Goal: Information Seeking & Learning: Learn about a topic

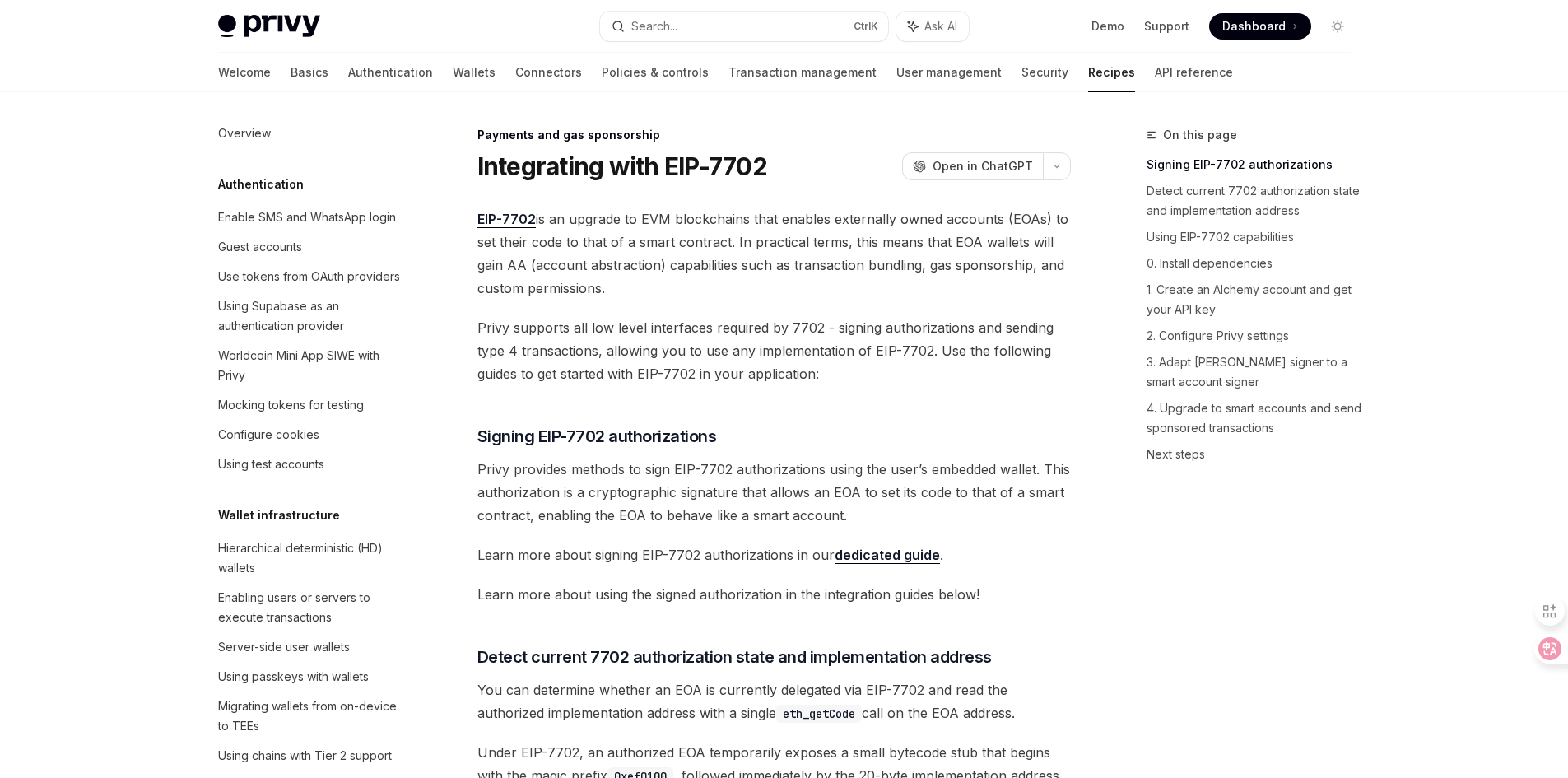
select select
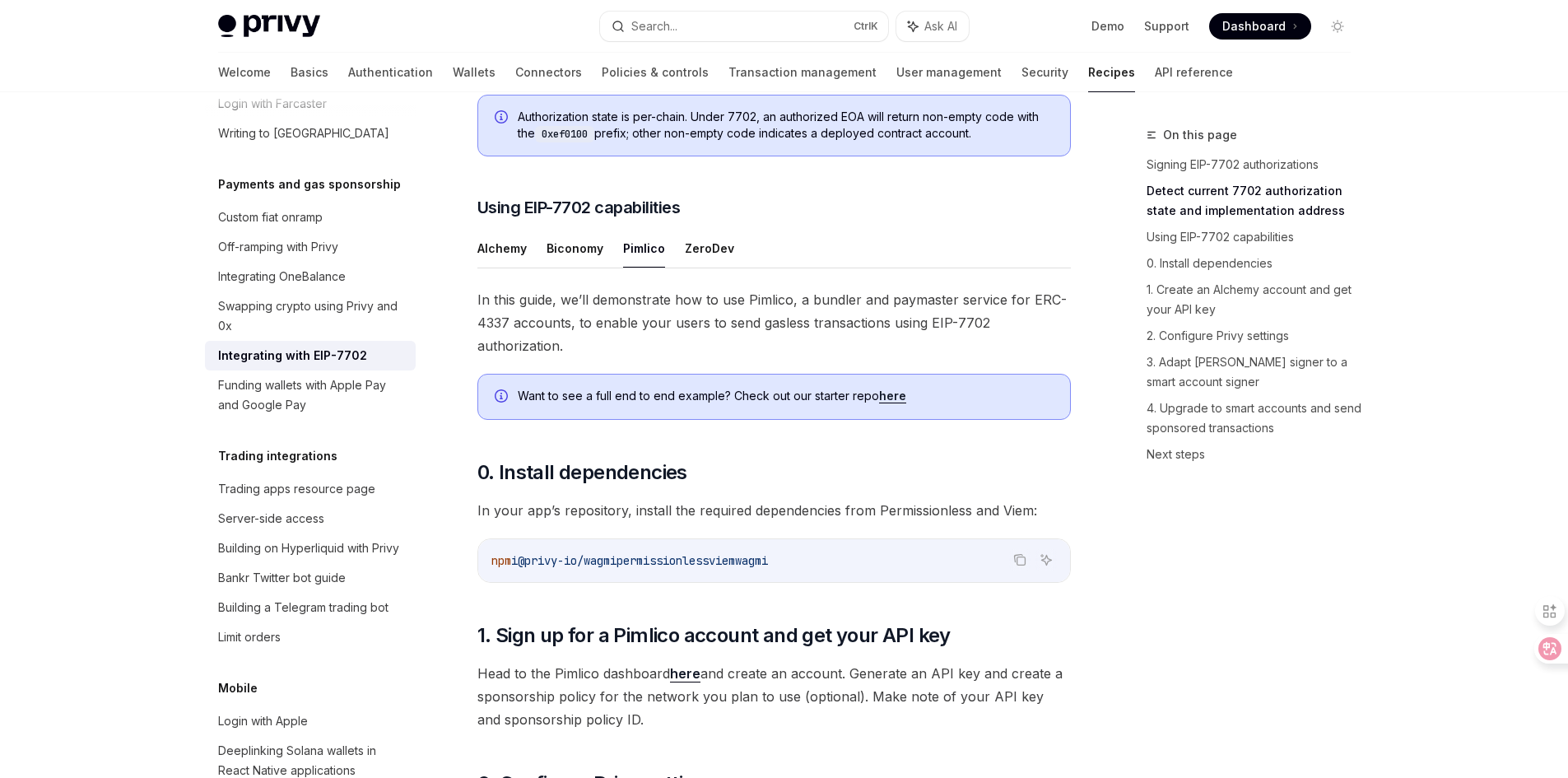
scroll to position [1193, 0]
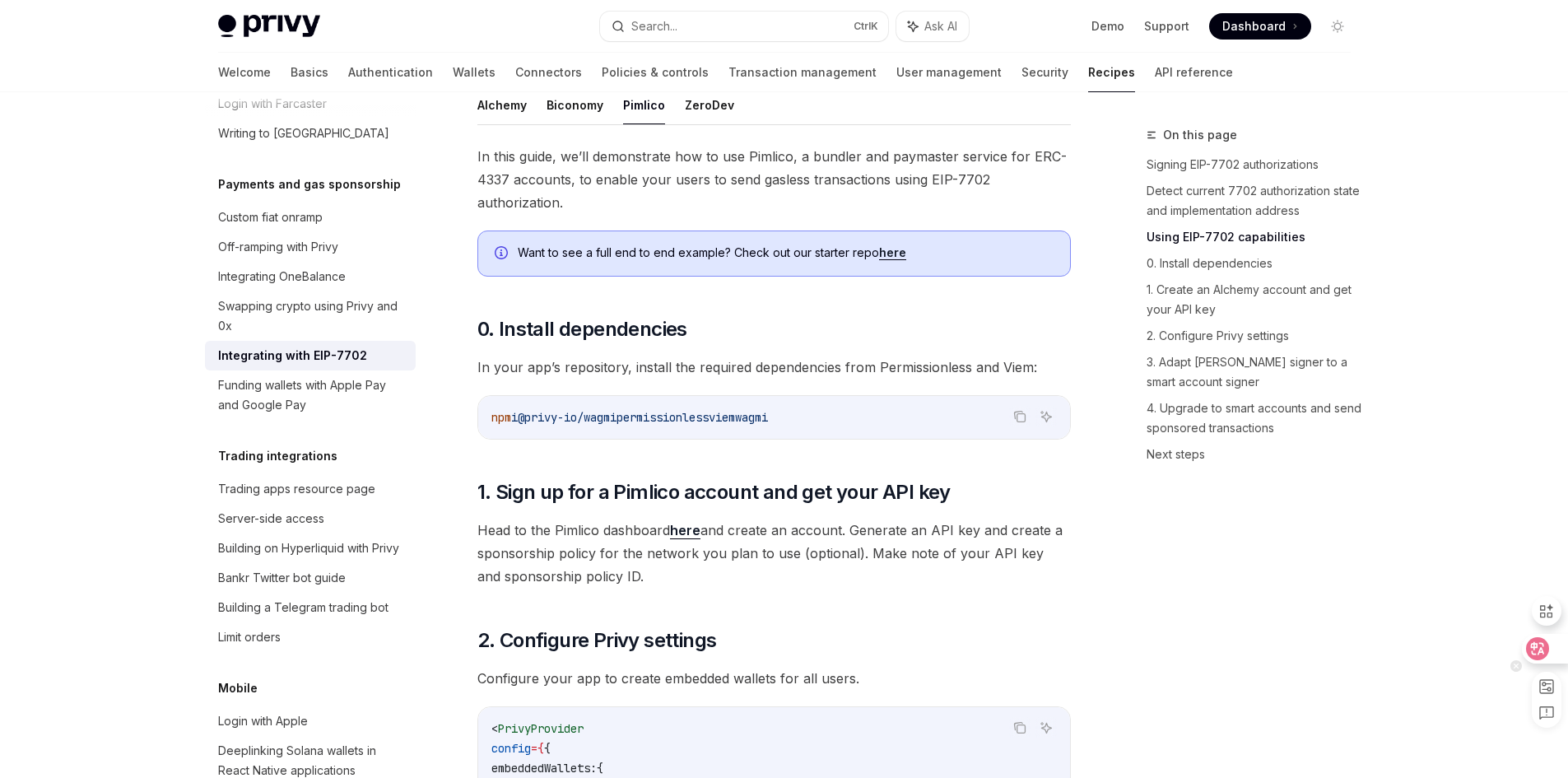
click at [1544, 641] on icon at bounding box center [1537, 649] width 16 height 16
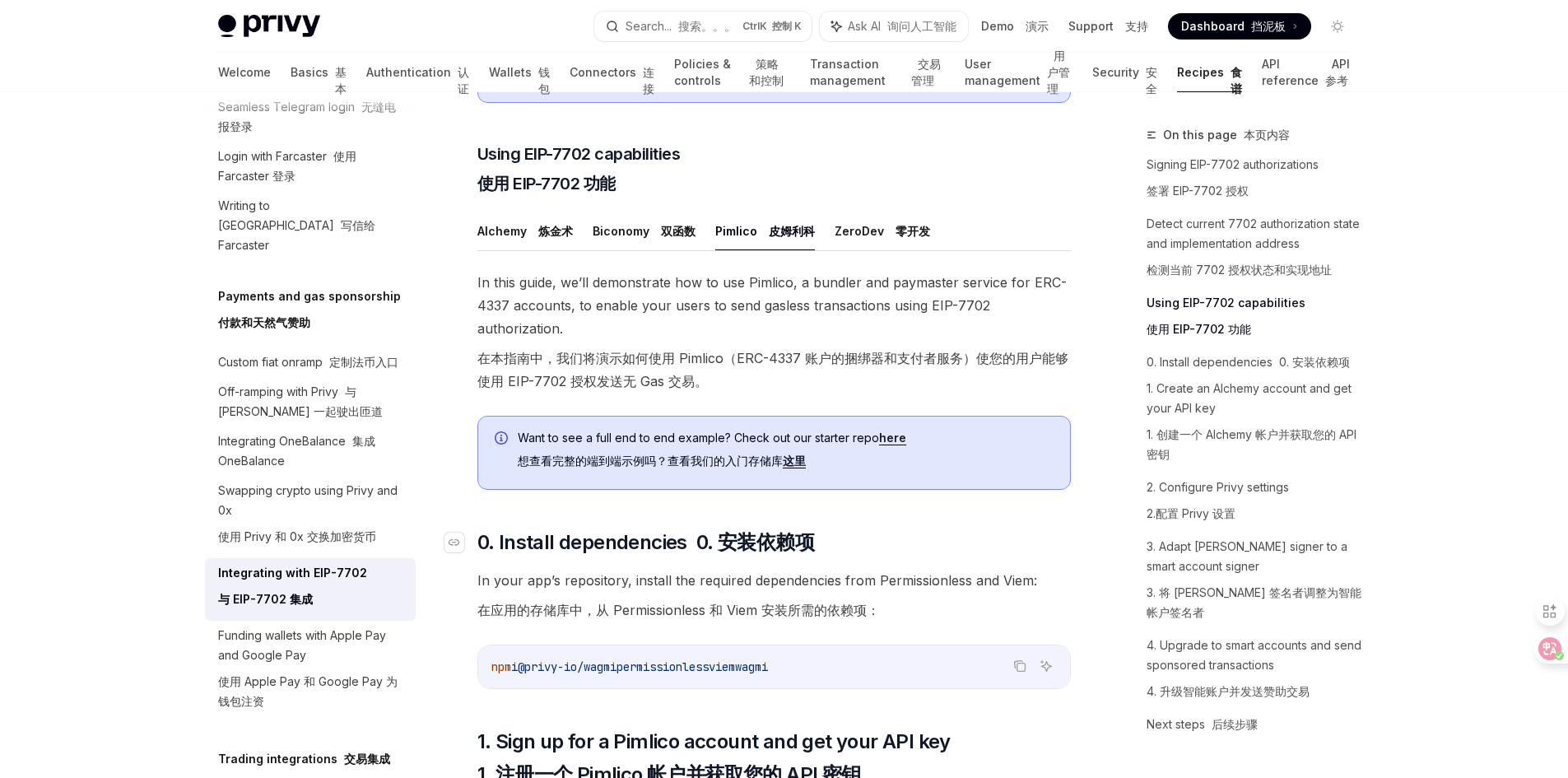
click at [944, 556] on h2 "​ 0. Install dependencies 0. 安装依赖项" at bounding box center [774, 542] width 594 height 27
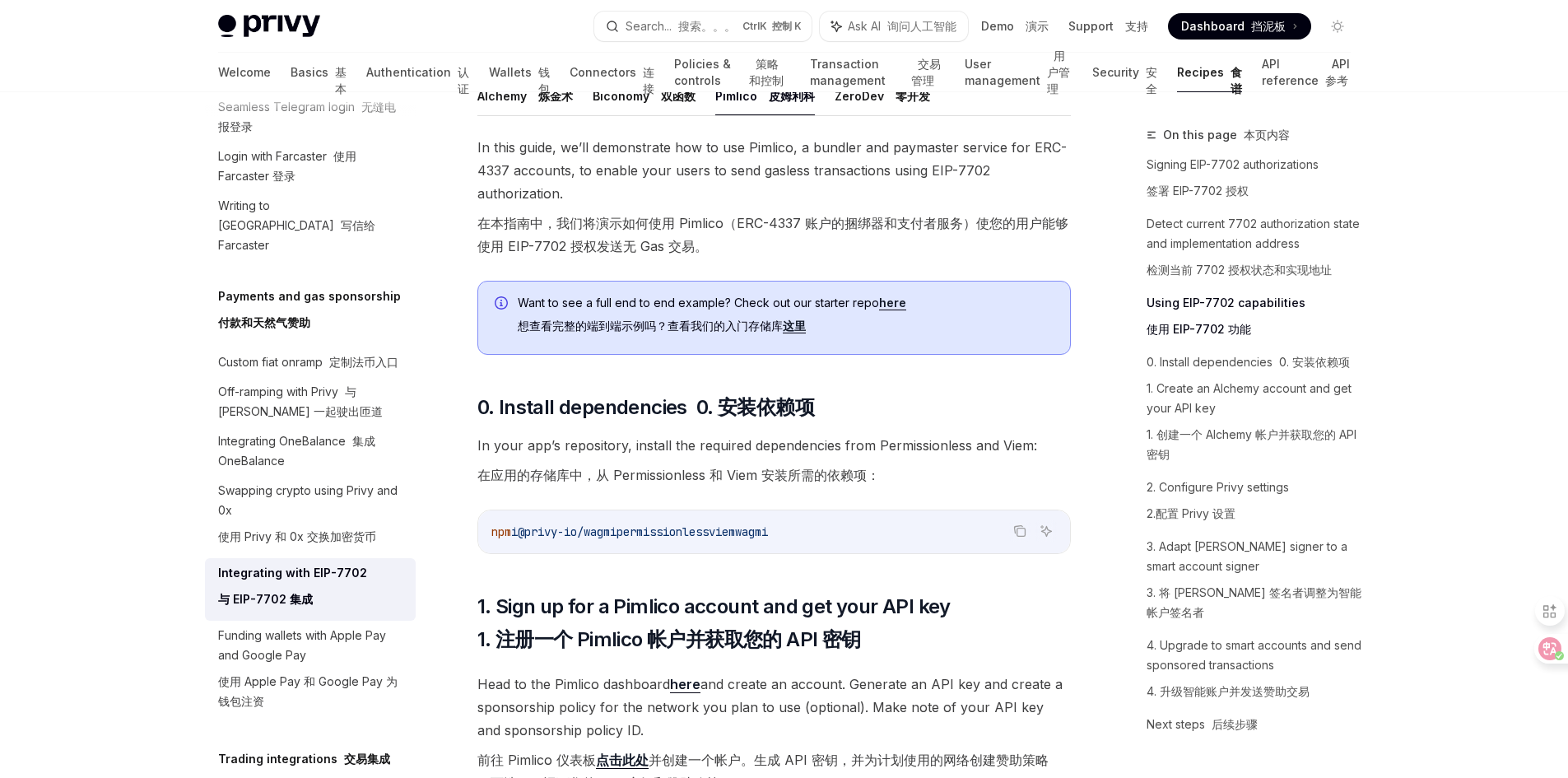
scroll to position [1357, 0]
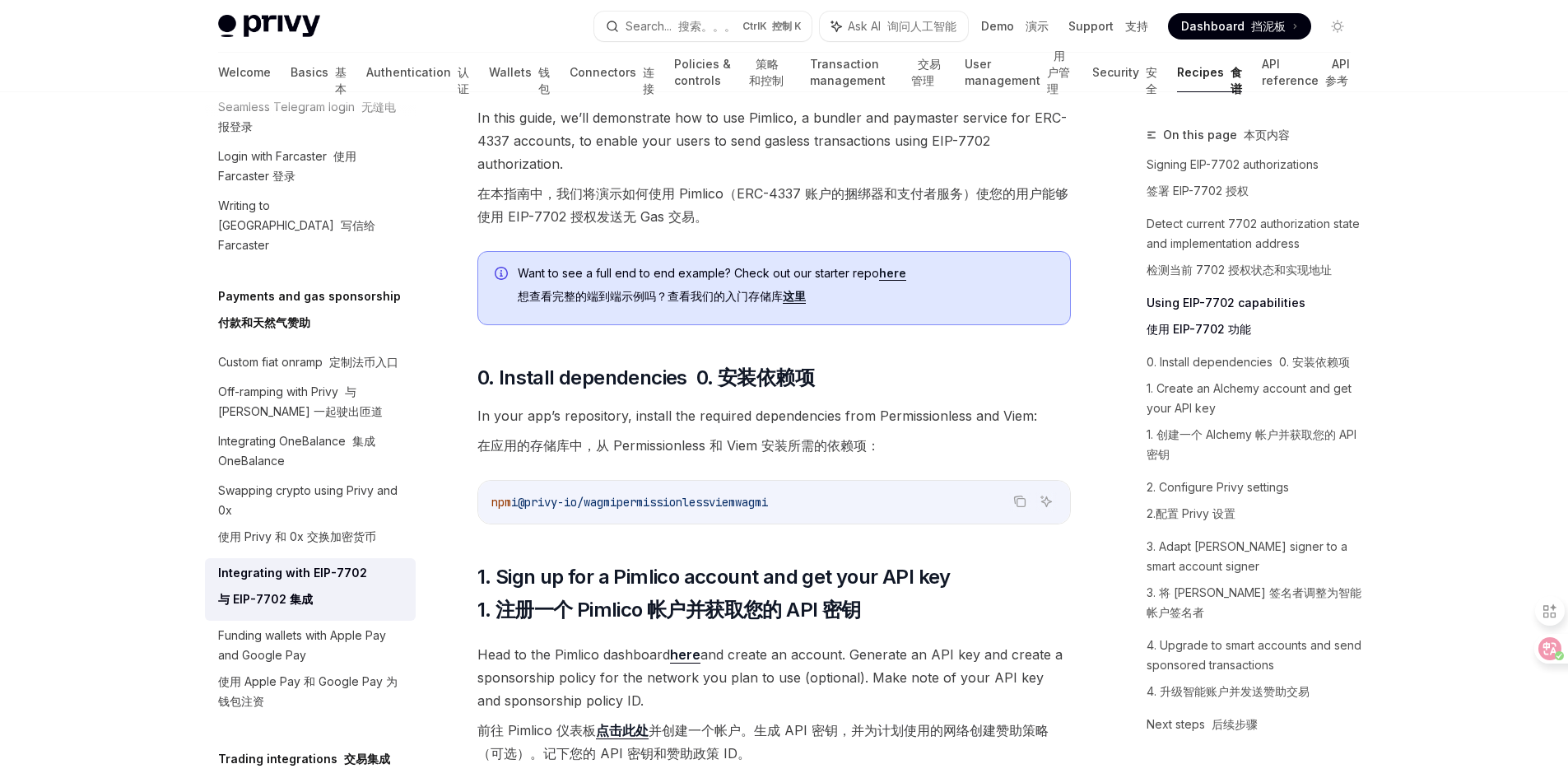
drag, startPoint x: 633, startPoint y: 521, endPoint x: 529, endPoint y: 530, distance: 104.4
type textarea "**********"
click at [529, 510] on span "@privy-io/wagmi" at bounding box center [567, 502] width 99 height 15
copy span "@privy-io/wagmi"
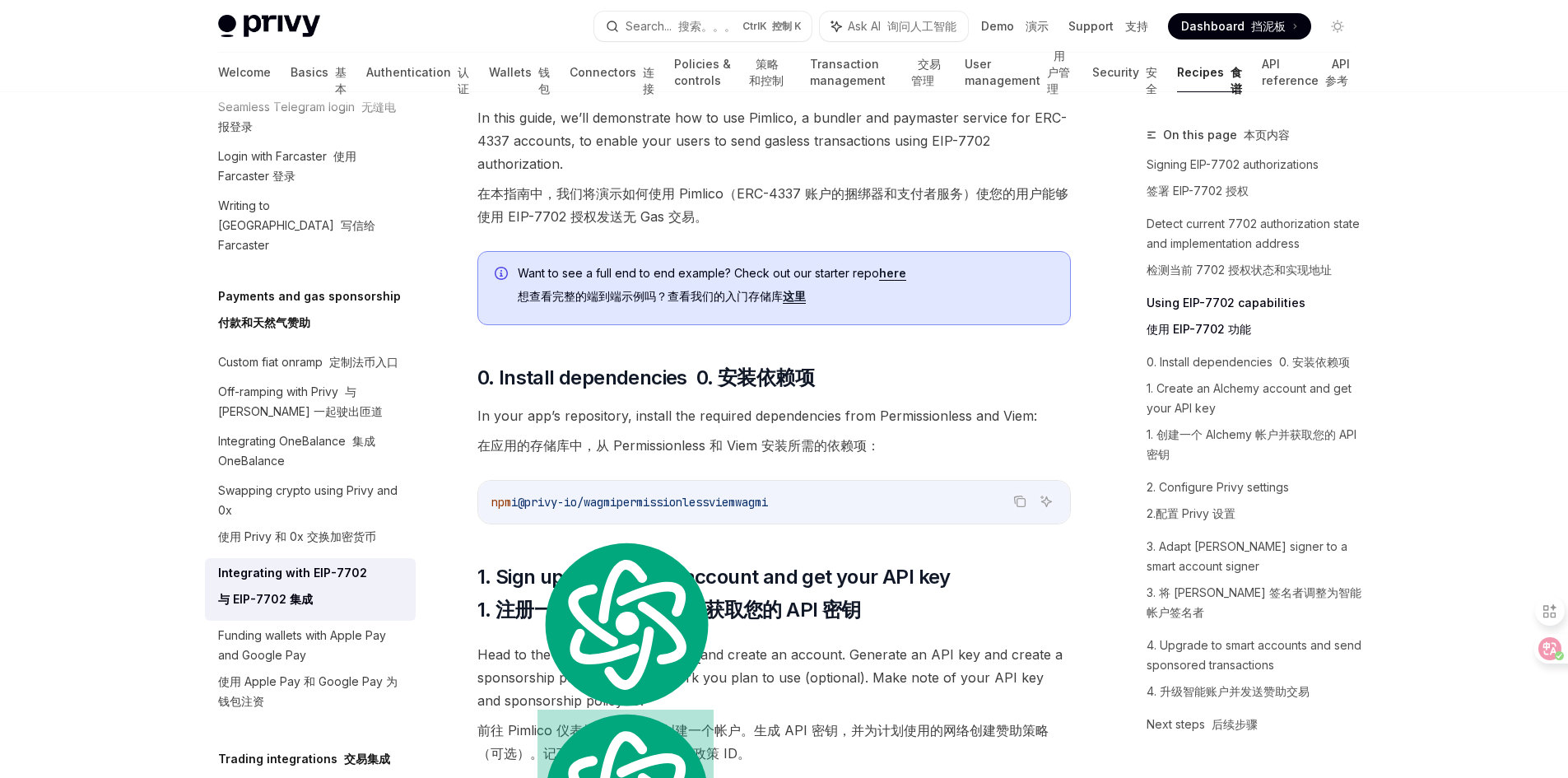
click at [768, 510] on span "wagmi" at bounding box center [751, 502] width 33 height 15
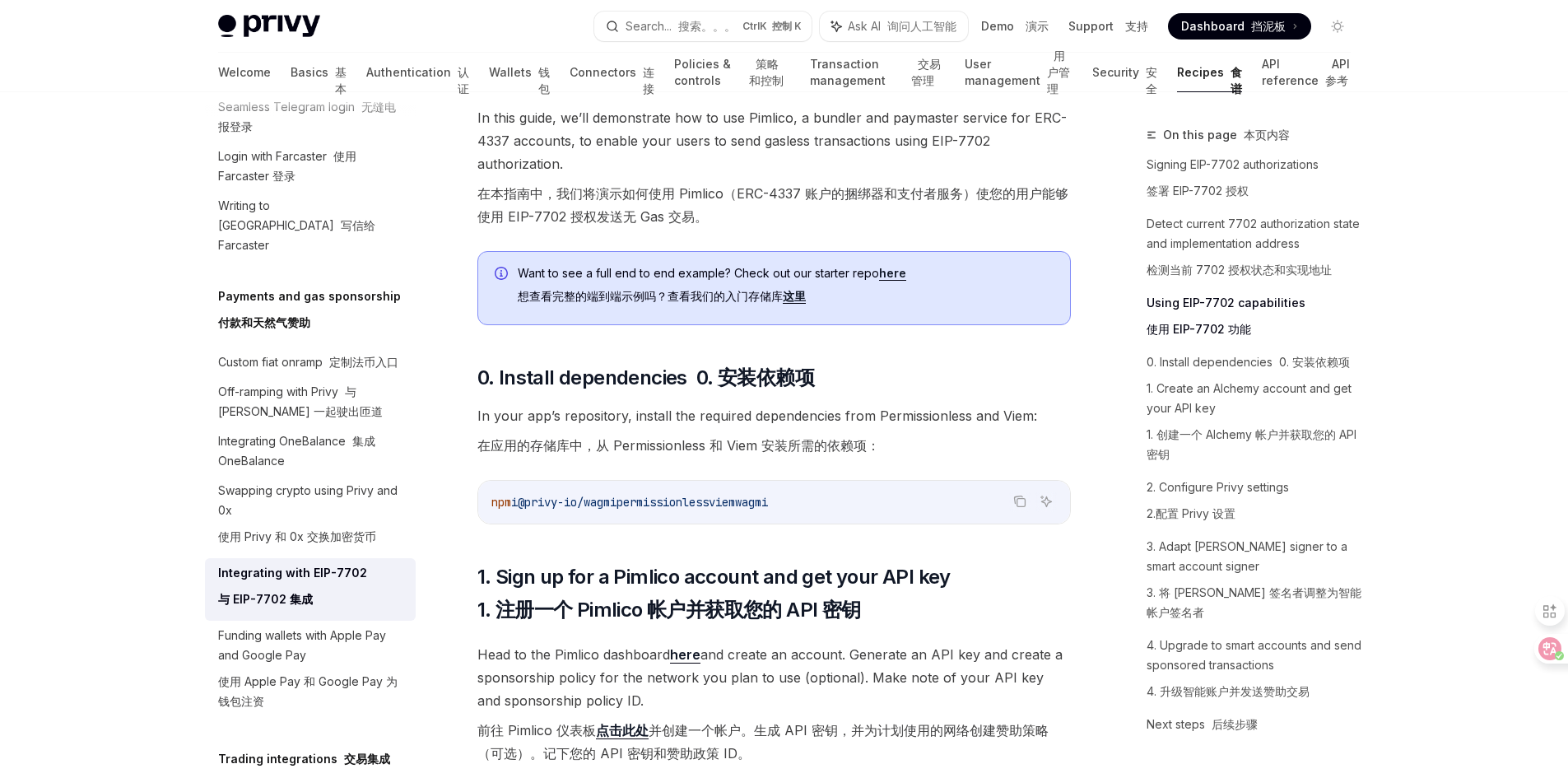
drag, startPoint x: 815, startPoint y: 527, endPoint x: 641, endPoint y: 521, distance: 174.1
click at [641, 510] on span "npm i @privy-io/wagmi permissionless viem wagmi" at bounding box center [629, 502] width 276 height 15
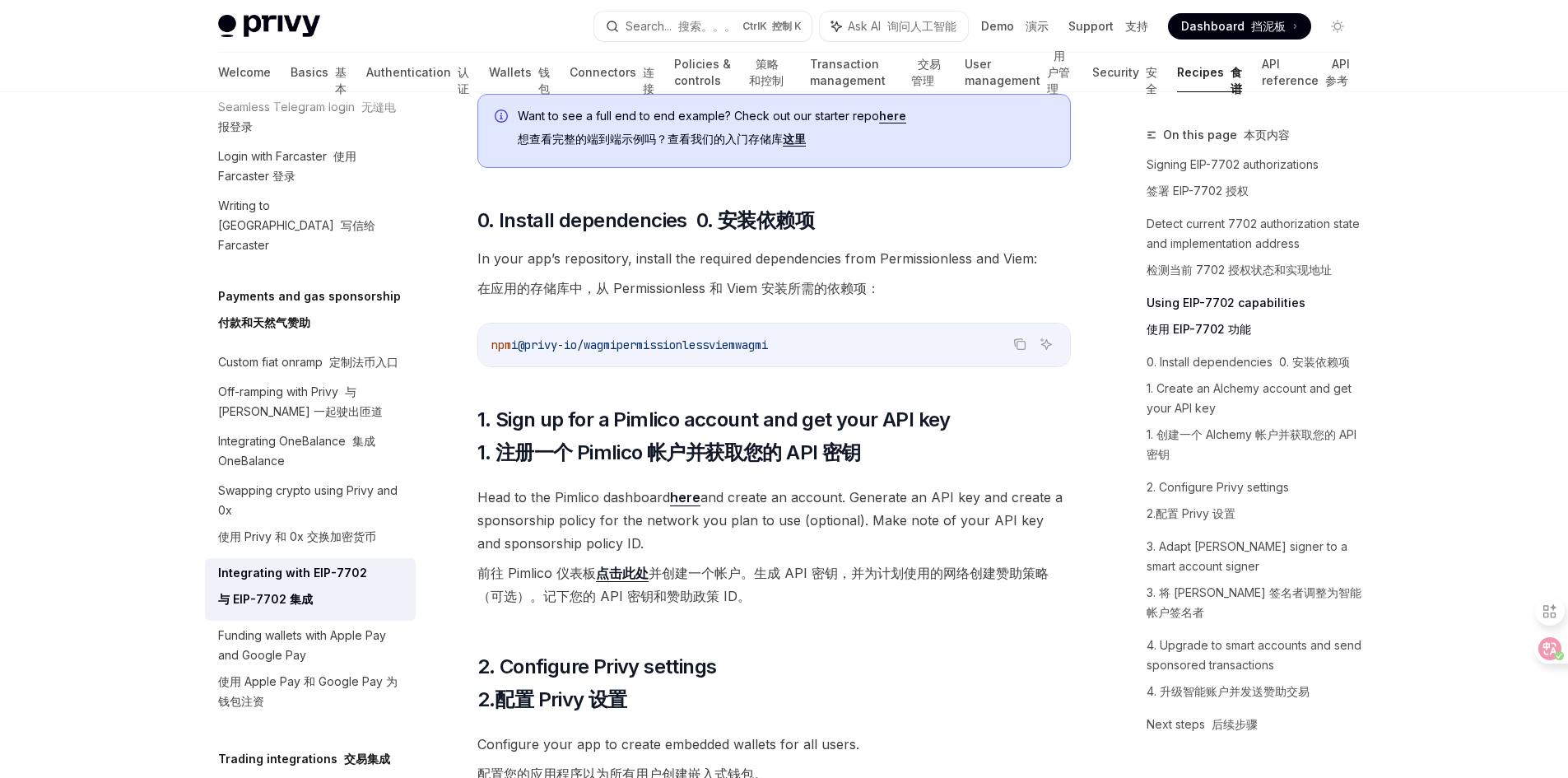
scroll to position [1522, 0]
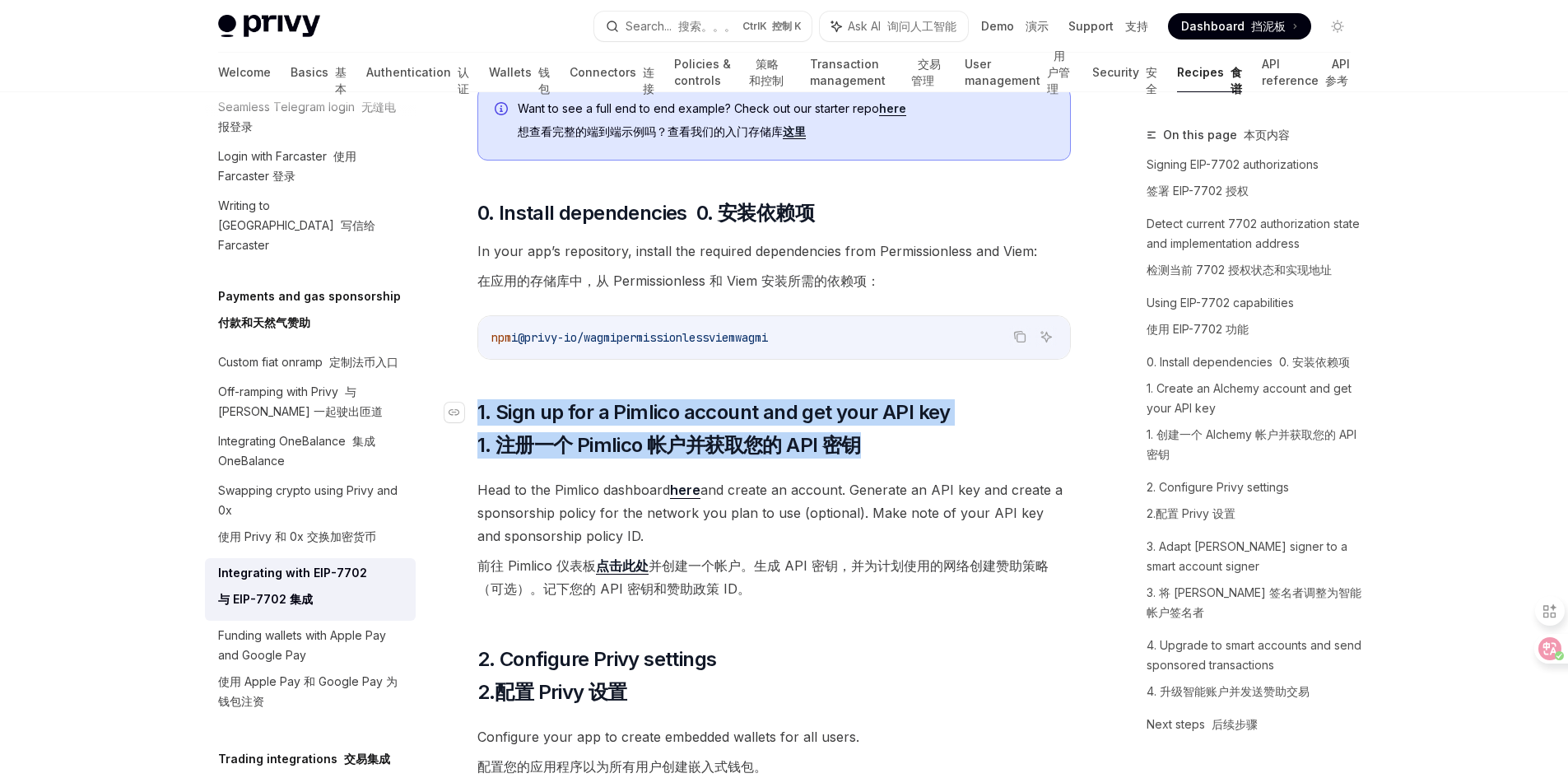
drag, startPoint x: 866, startPoint y: 474, endPoint x: 479, endPoint y: 430, distance: 389.5
click at [479, 430] on span "1. Sign up for a Pimlico account and get your API key 1. 注册一个 Pimlico 帐户并获取您的 A…" at bounding box center [714, 432] width 473 height 66
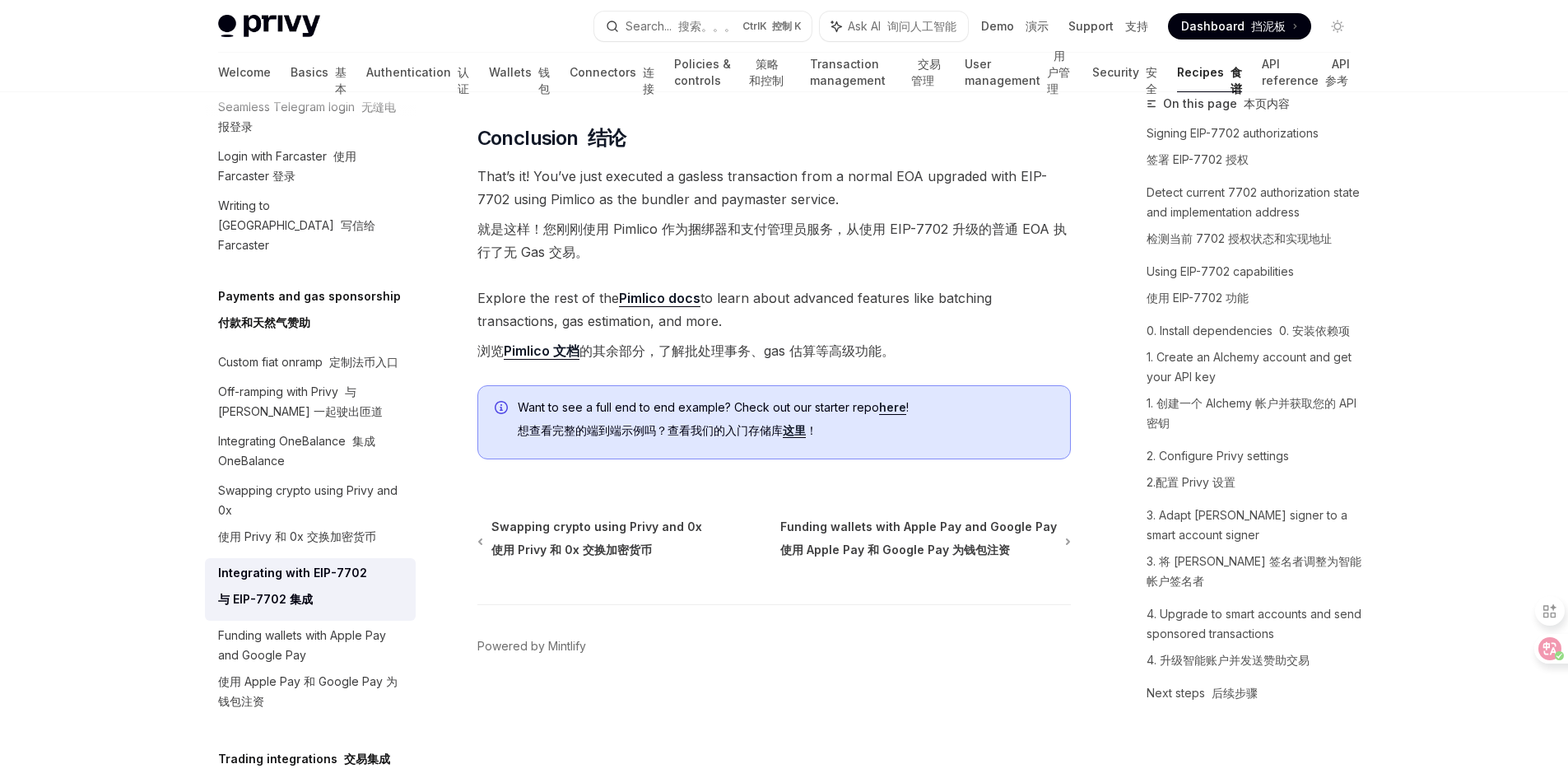
scroll to position [4998, 0]
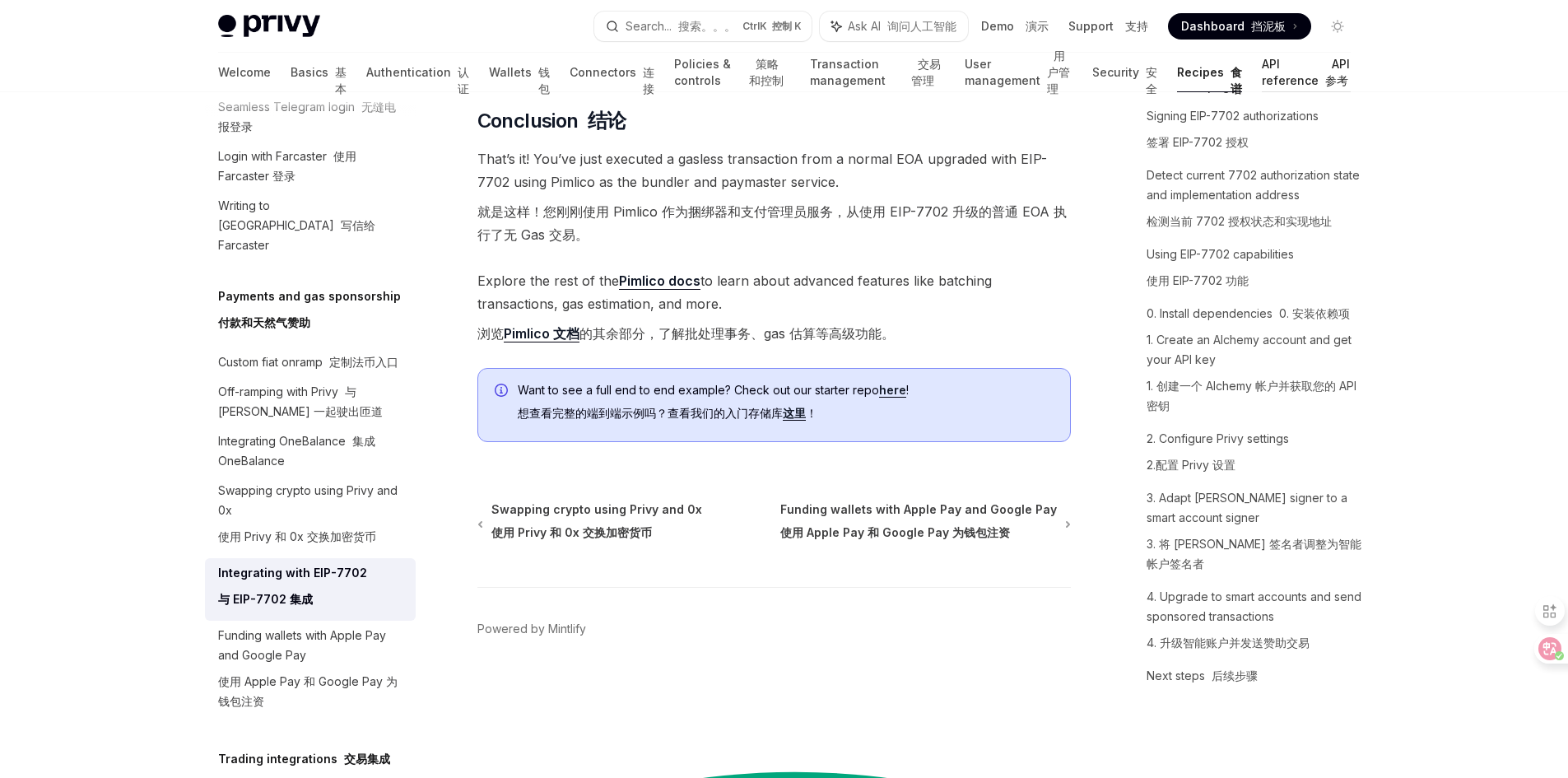
click at [1325, 75] on font "API 参考" at bounding box center [1337, 72] width 26 height 33
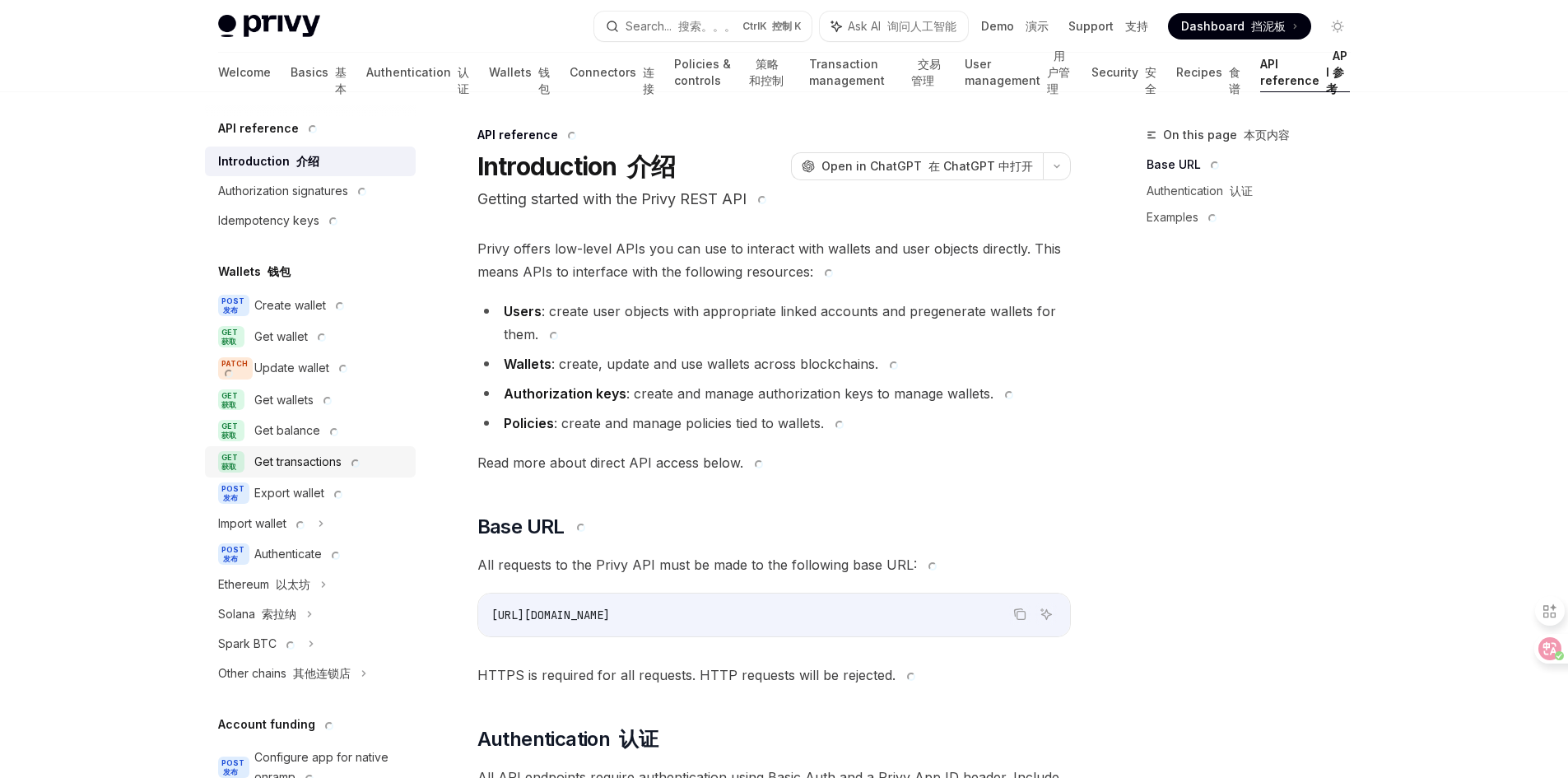
type textarea "*"
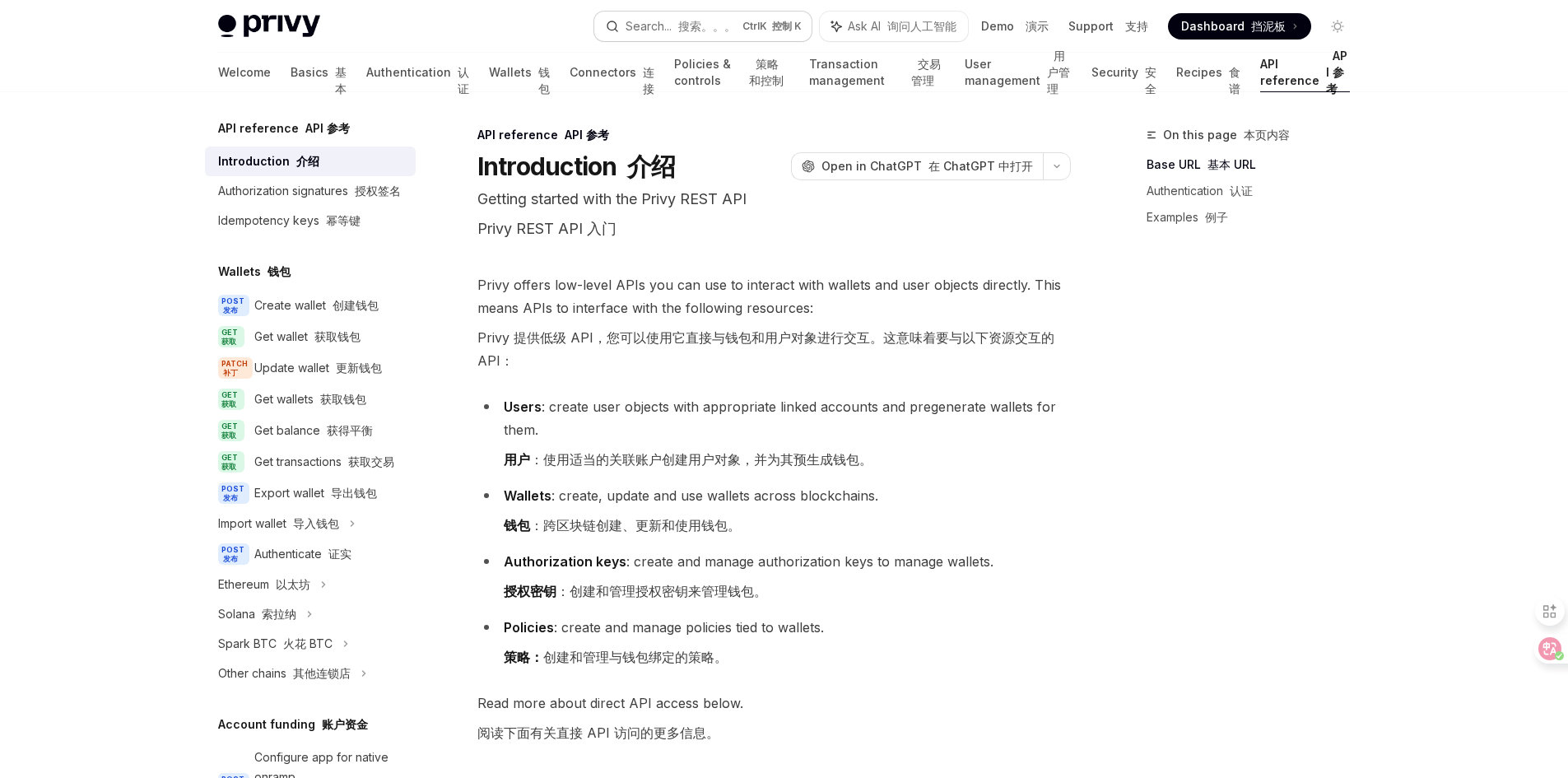
click at [704, 14] on button "Search... 搜索。。。 Ctrl K 控制 K" at bounding box center [702, 27] width 217 height 29
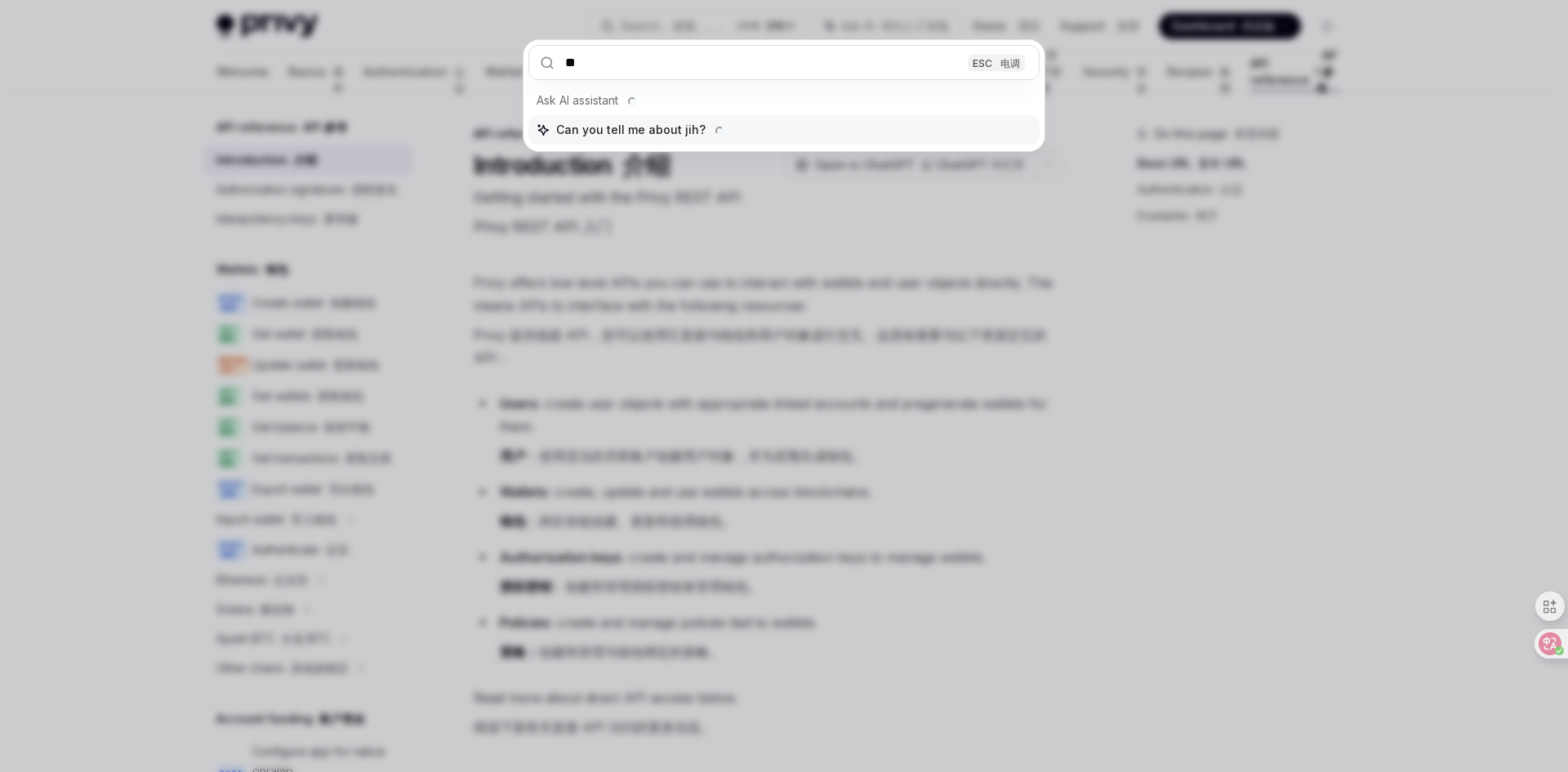
type input "*"
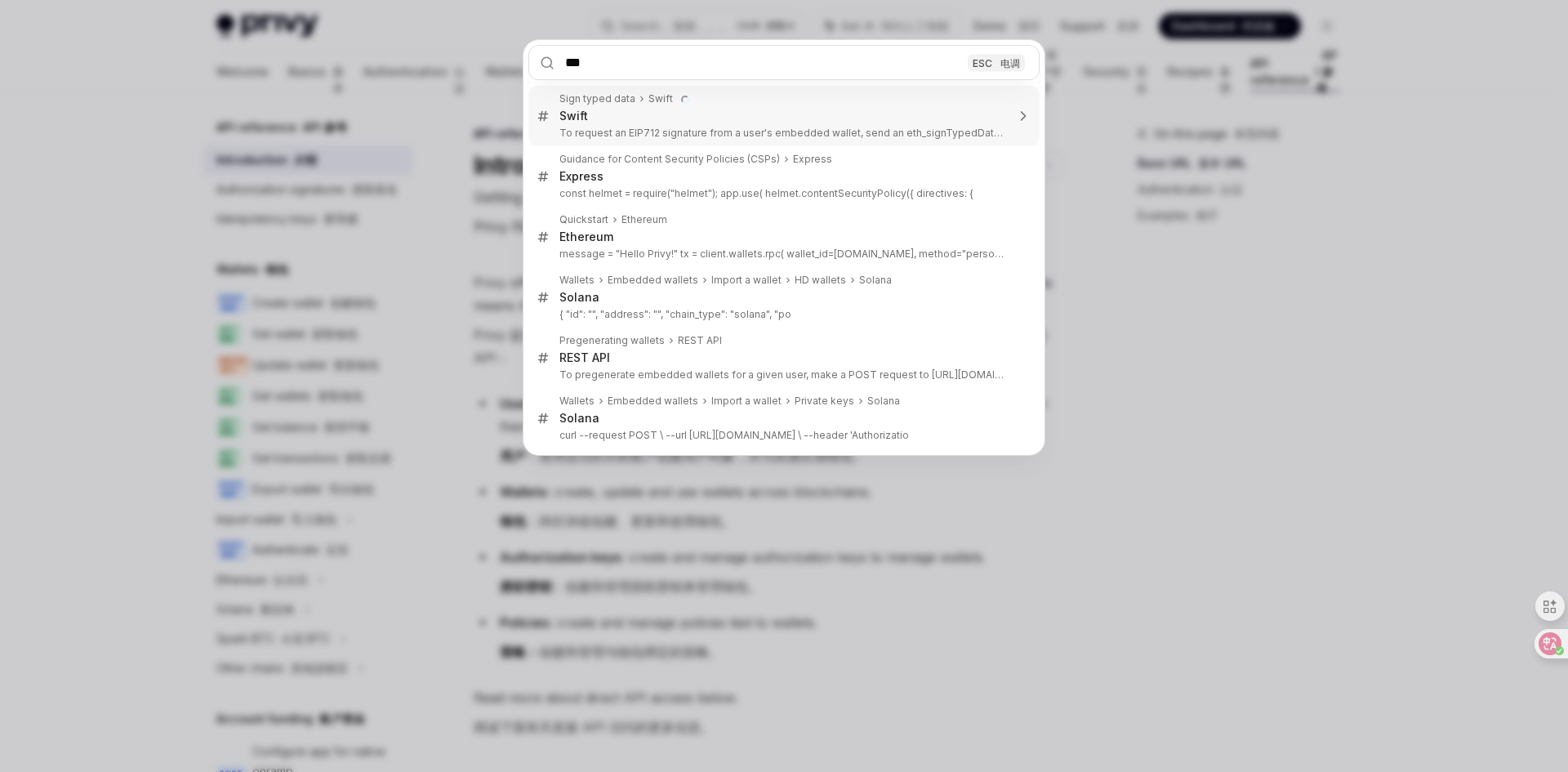
type input "****"
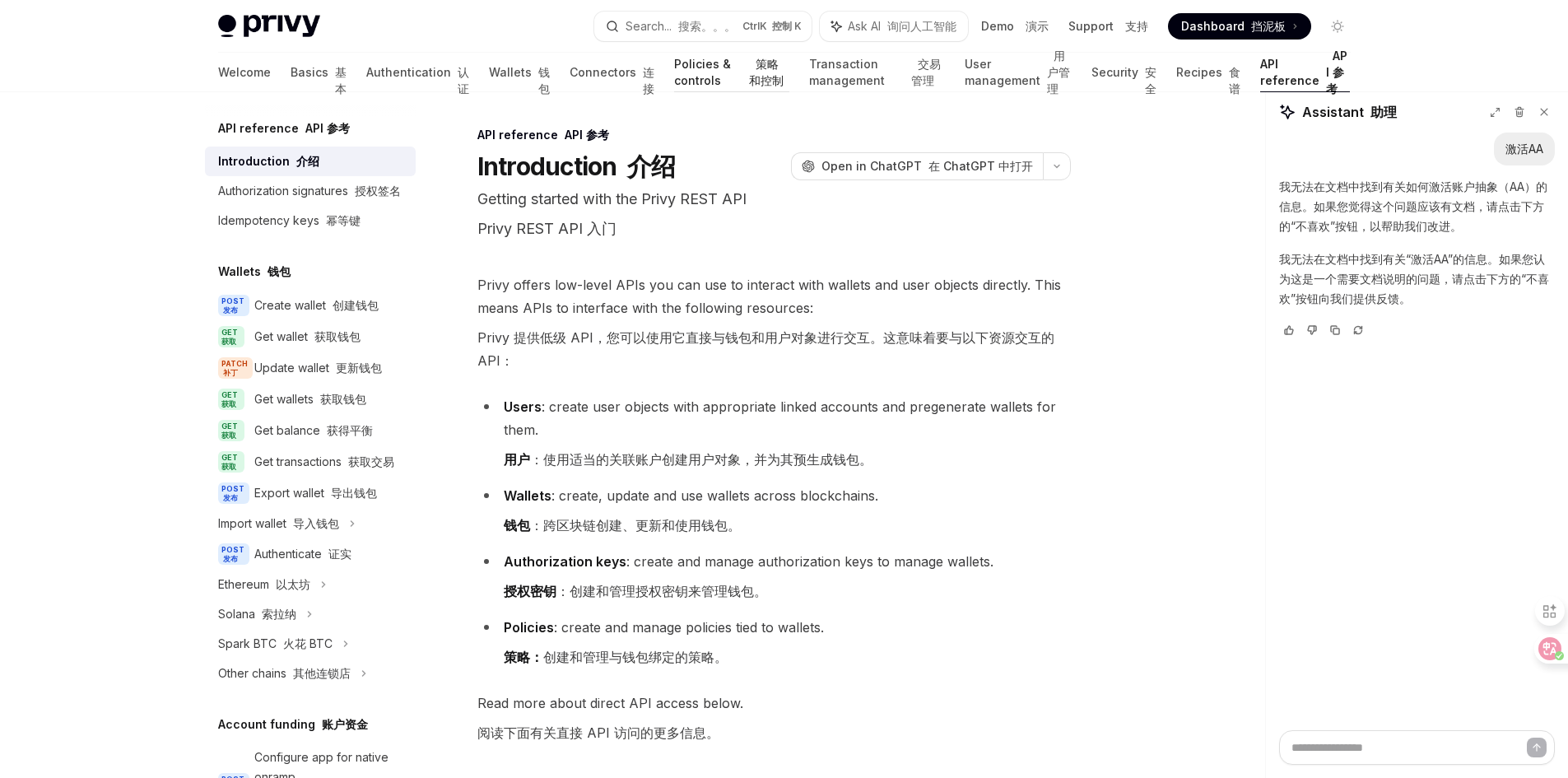
click at [674, 65] on link "Policies & controls 策略和控制" at bounding box center [732, 72] width 116 height 39
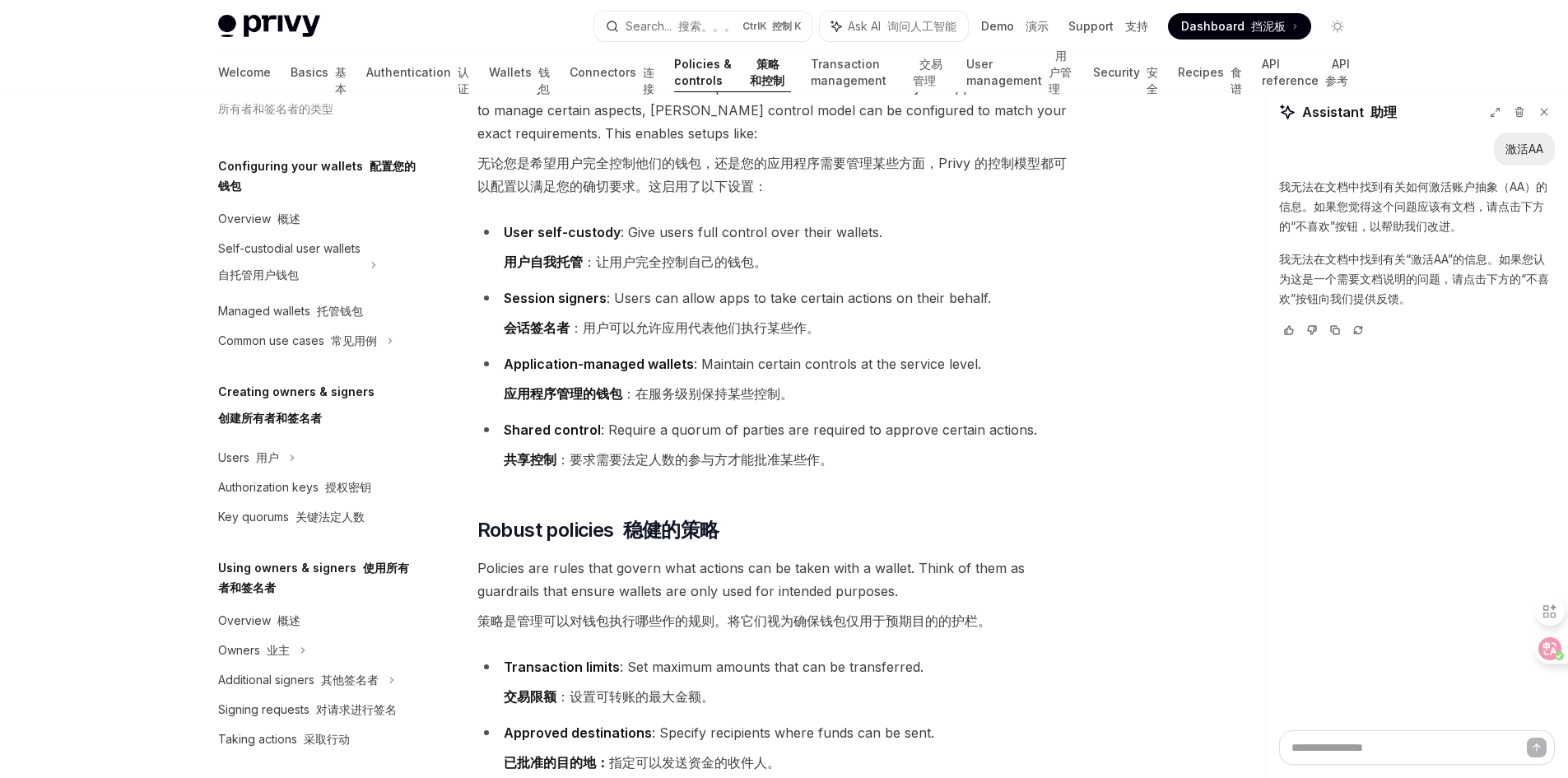
scroll to position [380, 0]
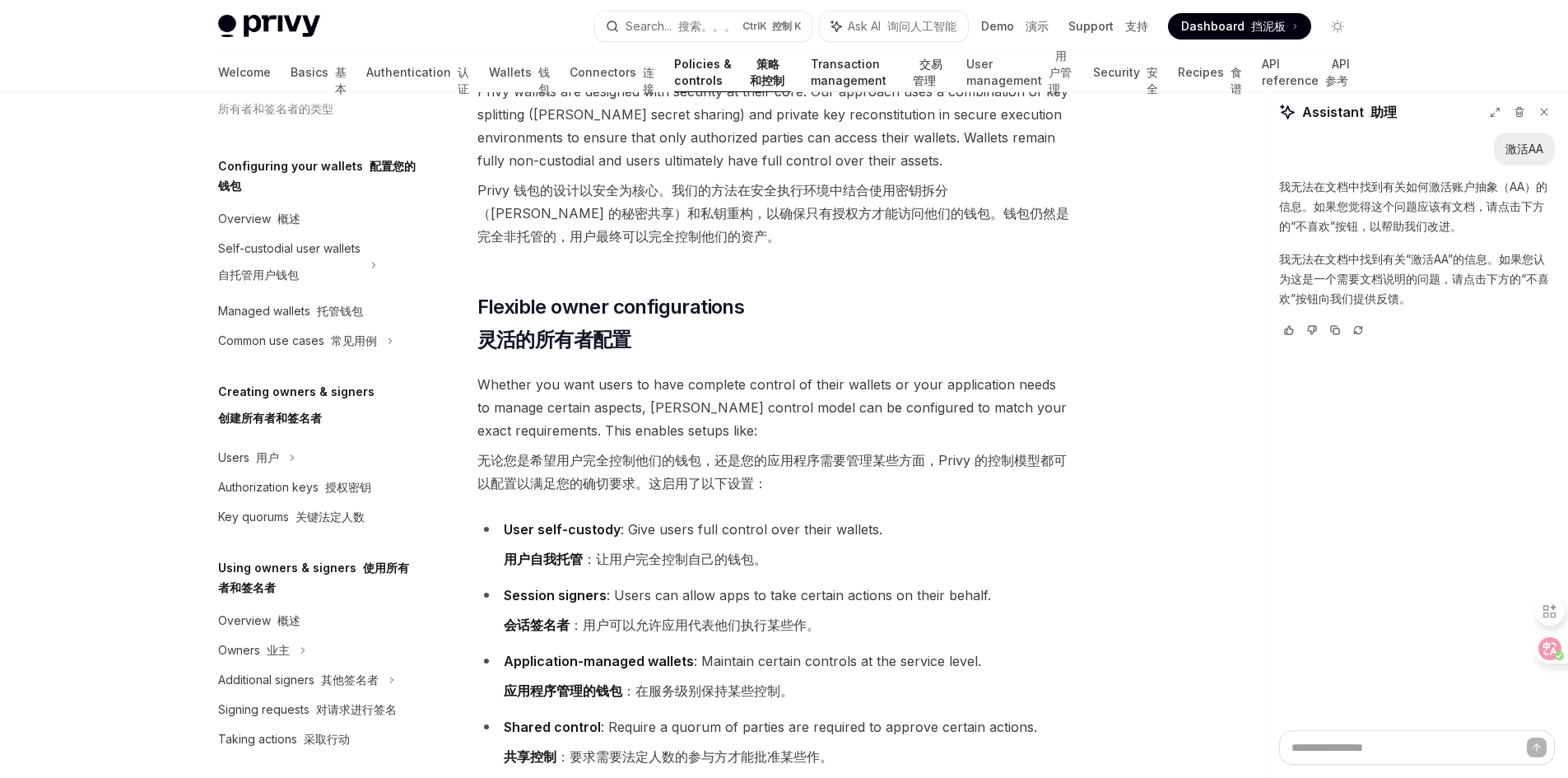
click at [813, 67] on link "Transaction management 交易管理" at bounding box center [878, 72] width 135 height 39
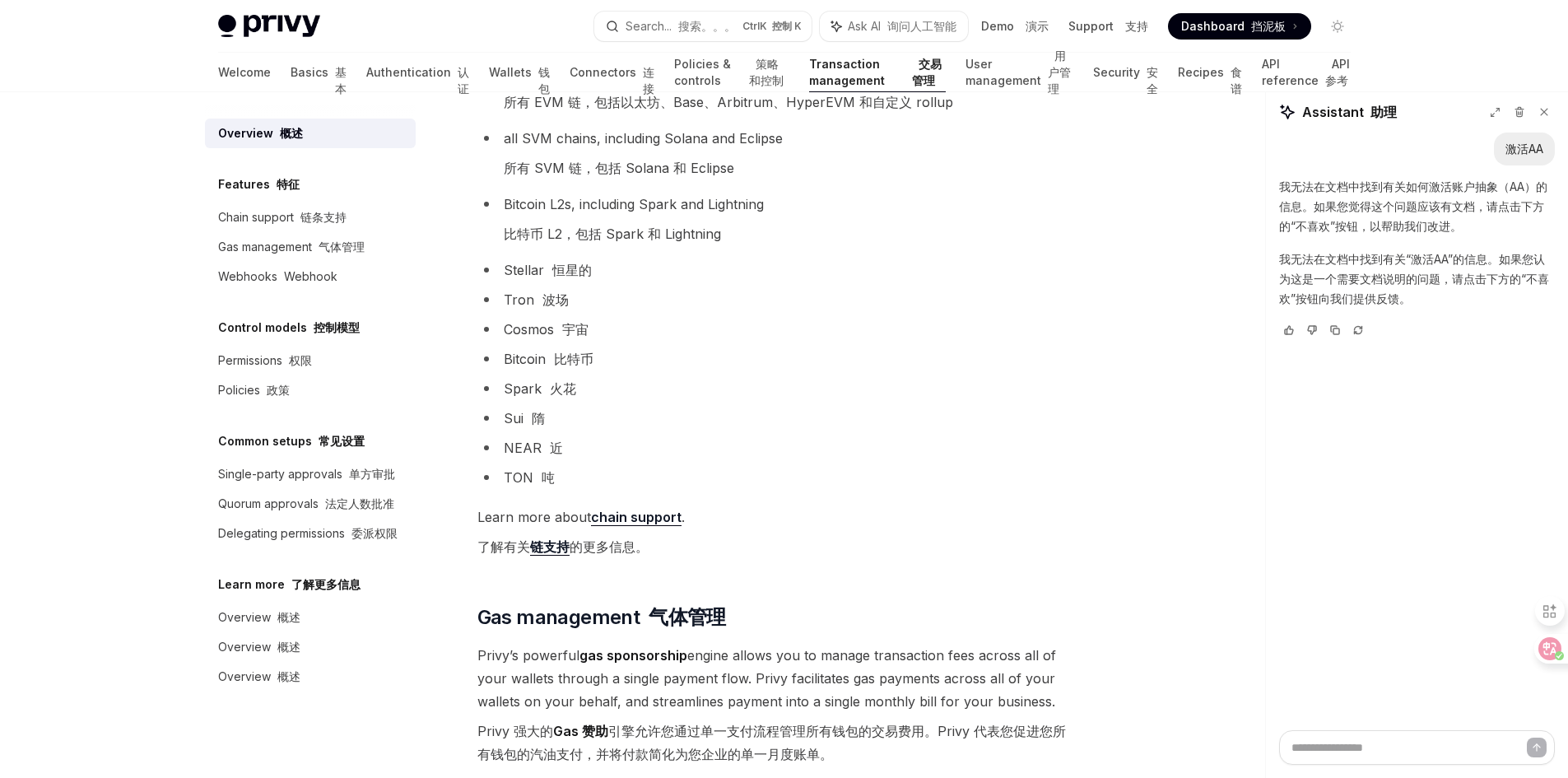
scroll to position [2058, 0]
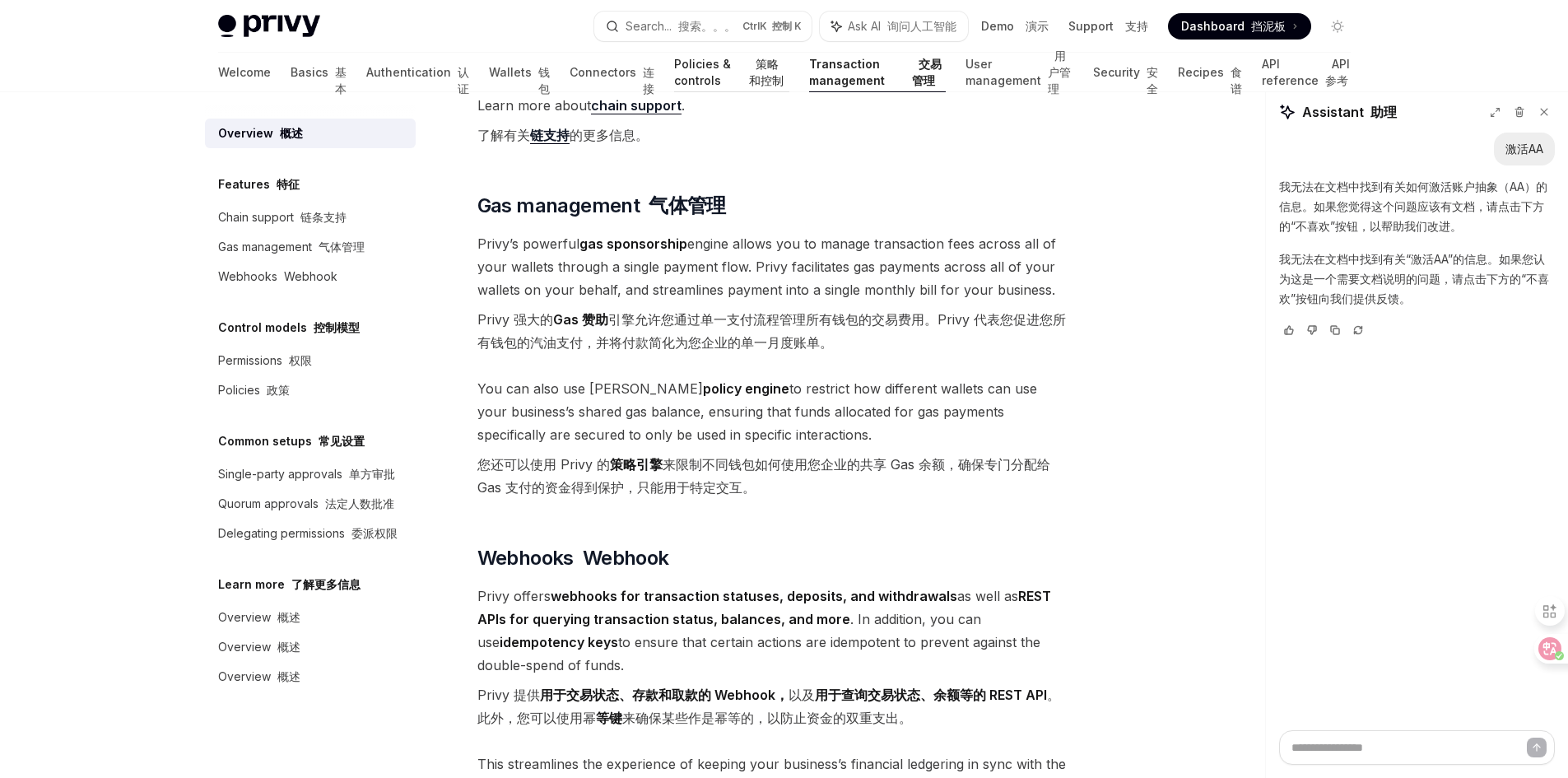
click at [674, 70] on link "Policies & controls 策略和控制" at bounding box center [732, 72] width 116 height 39
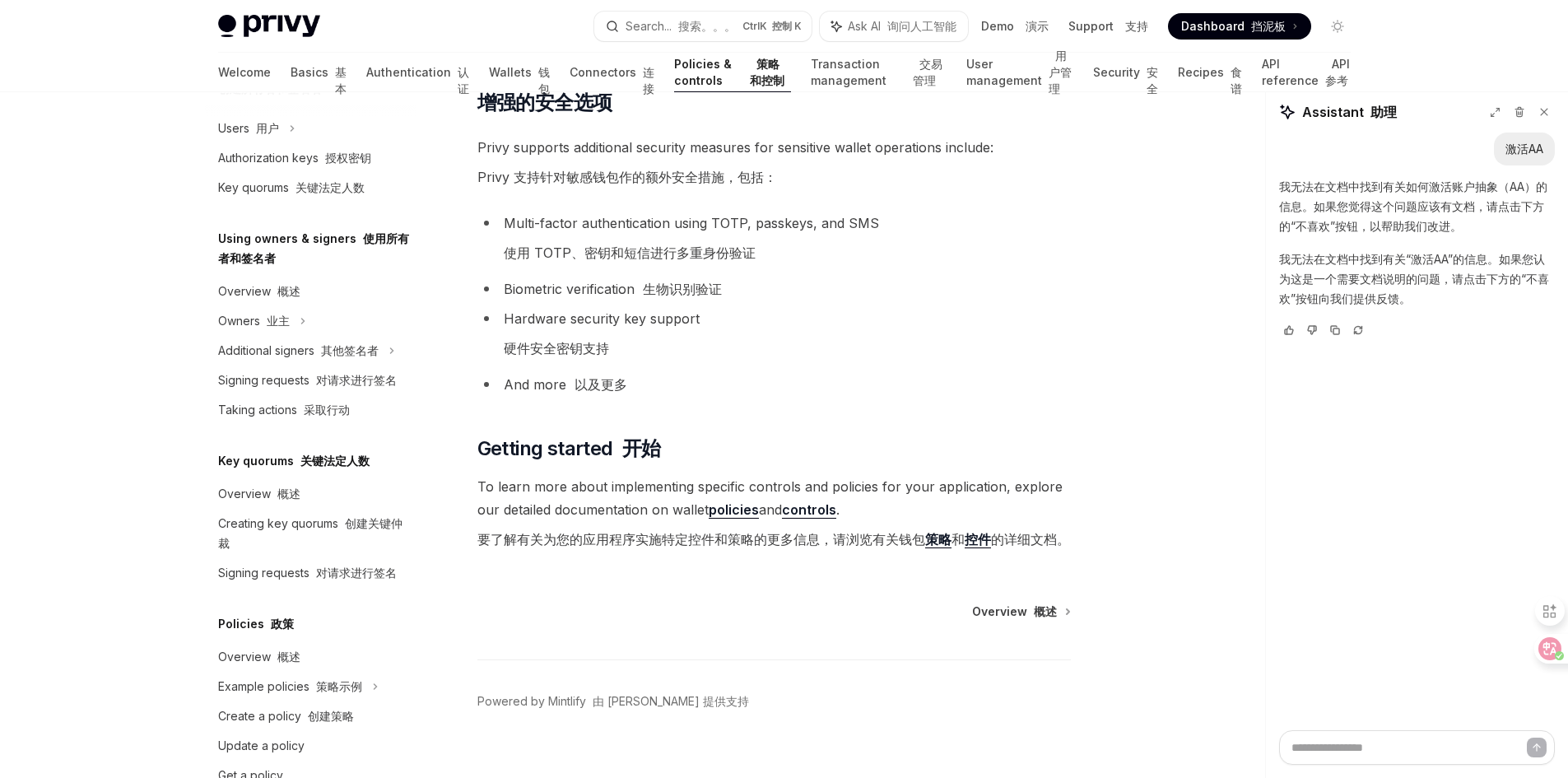
scroll to position [2191, 0]
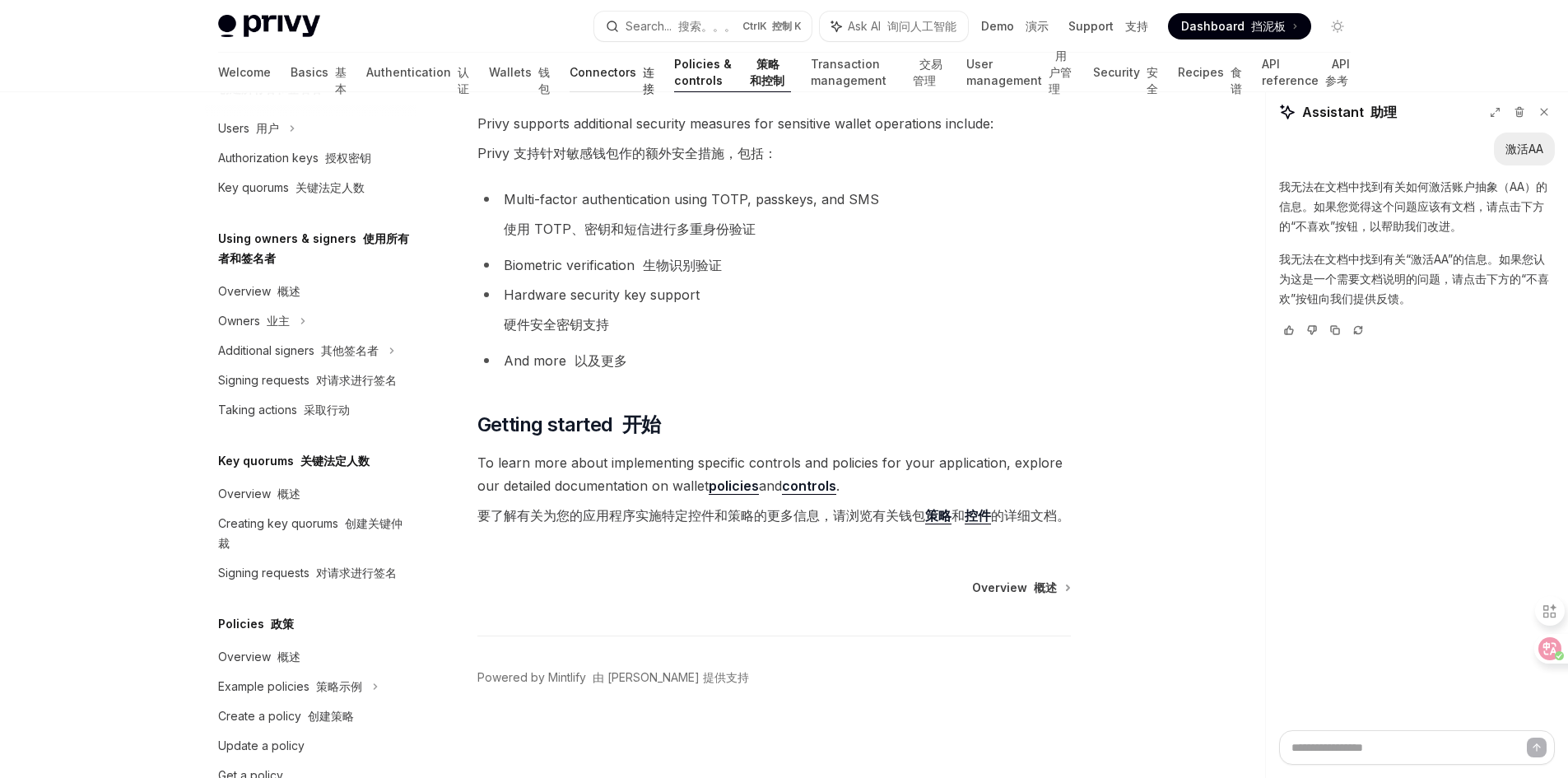
click at [643, 70] on font "连接" at bounding box center [649, 80] width 12 height 30
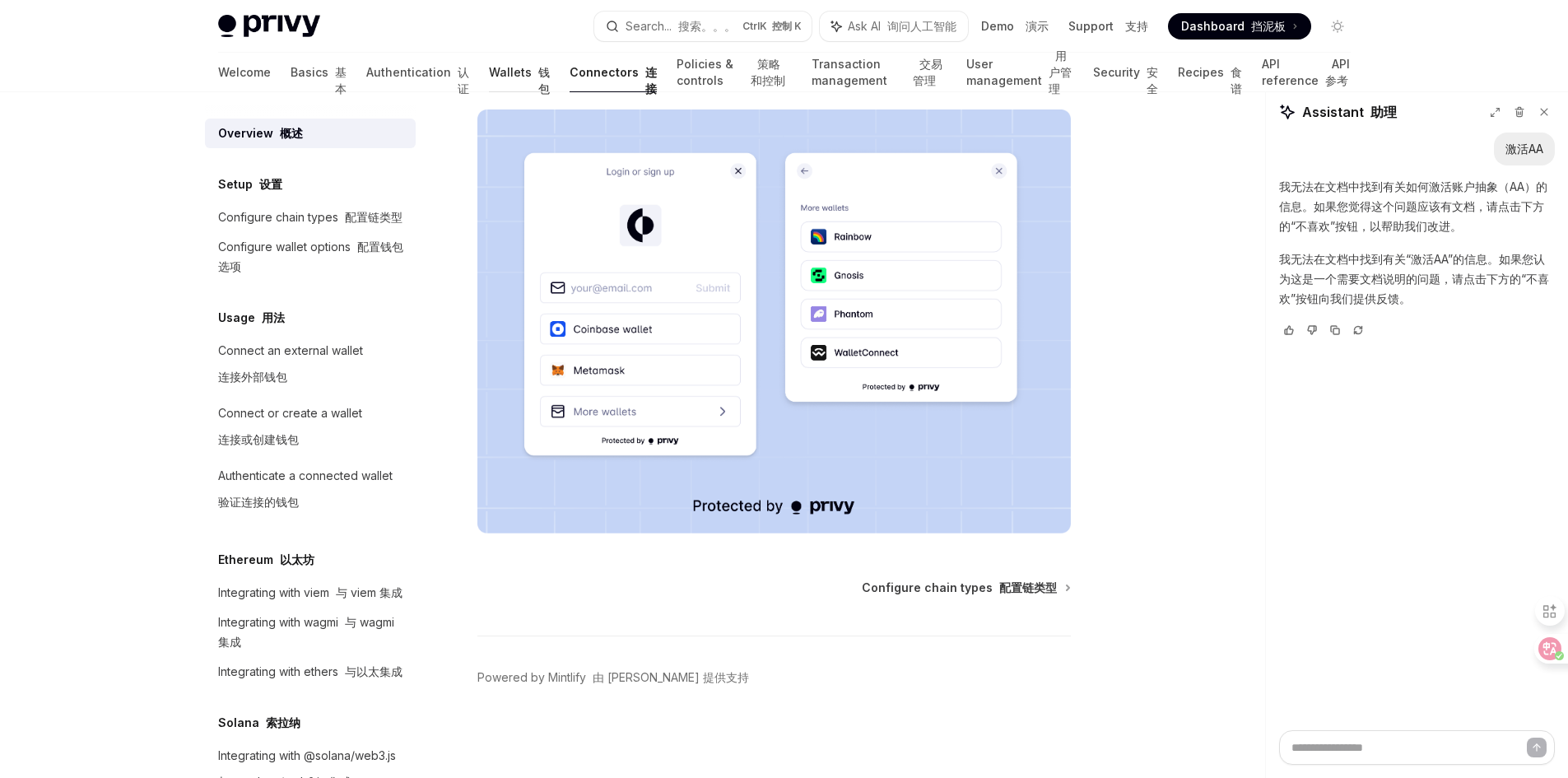
click at [489, 72] on link "Wallets 钱包" at bounding box center [519, 72] width 61 height 39
type textarea "*"
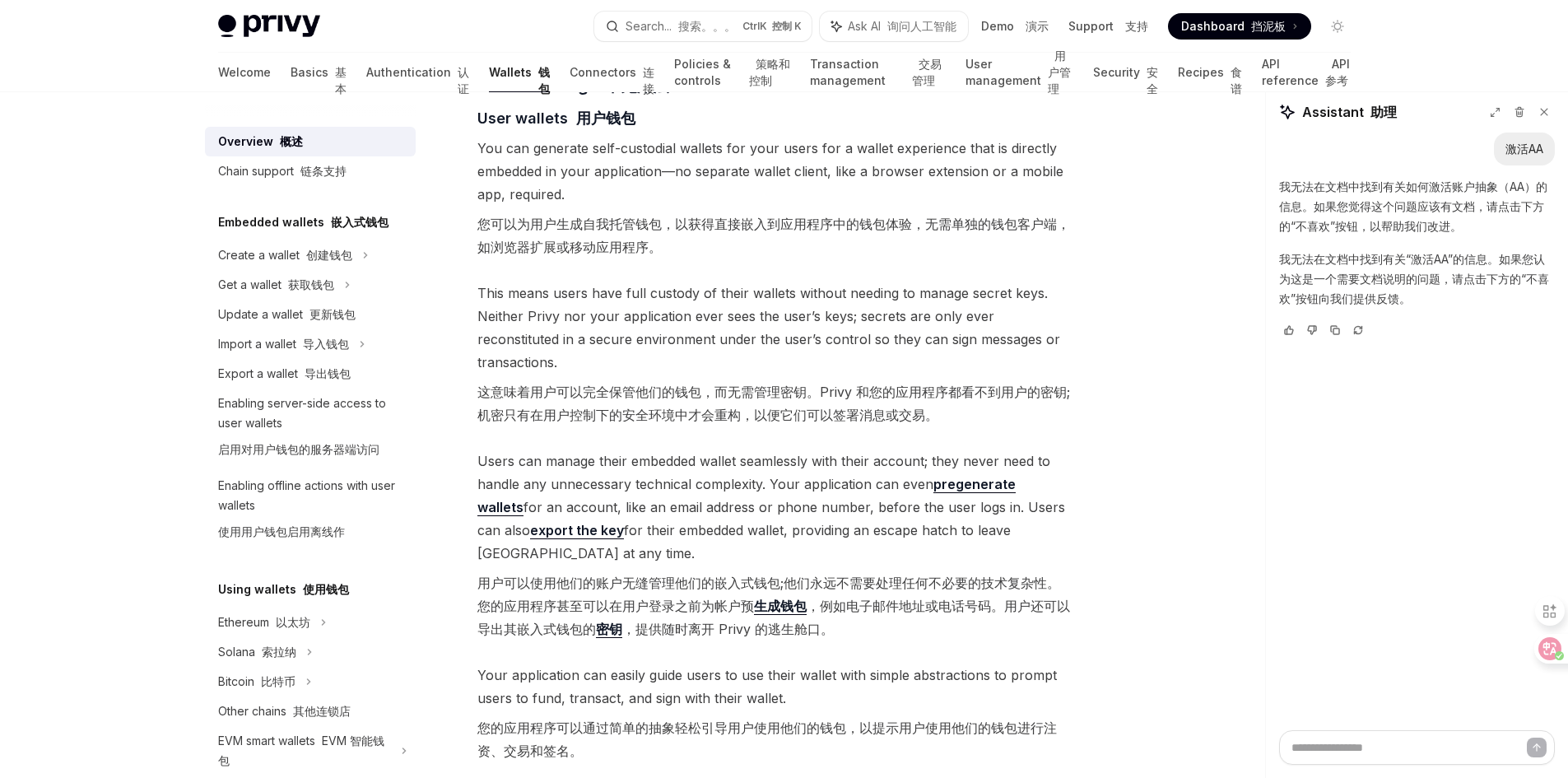
scroll to position [1647, 0]
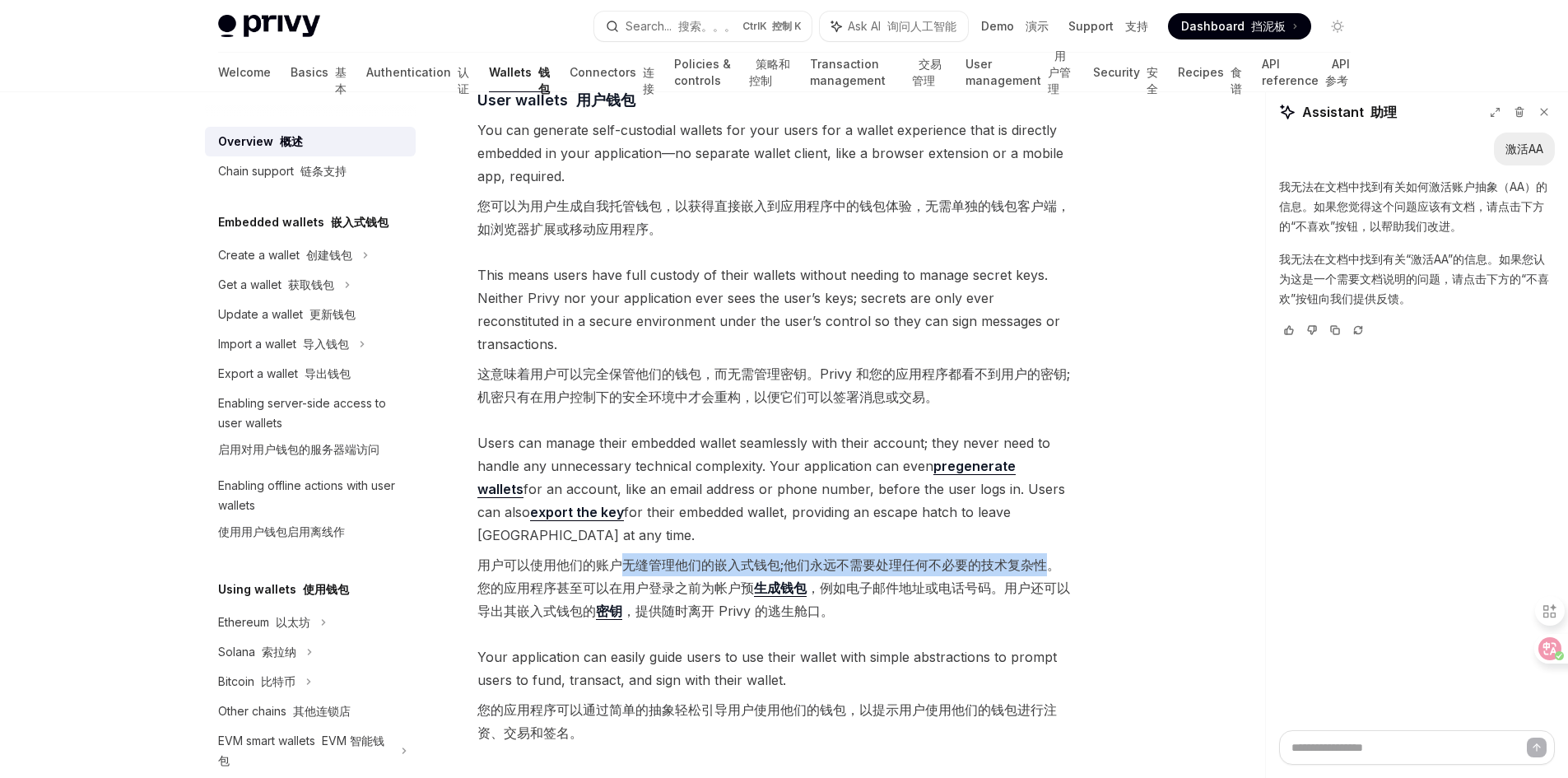
drag, startPoint x: 616, startPoint y: 497, endPoint x: 1045, endPoint y: 489, distance: 429.1
click at [1045, 556] on font "用户可以使用他们的账户无缝管理他们的嵌入式钱包;他们永远不需要处理任何不必要的技术复杂性。您的应用程序甚至可以在用户登录之前为帐户预 生成钱包 ，例如电子邮件…" at bounding box center [774, 588] width 593 height 63
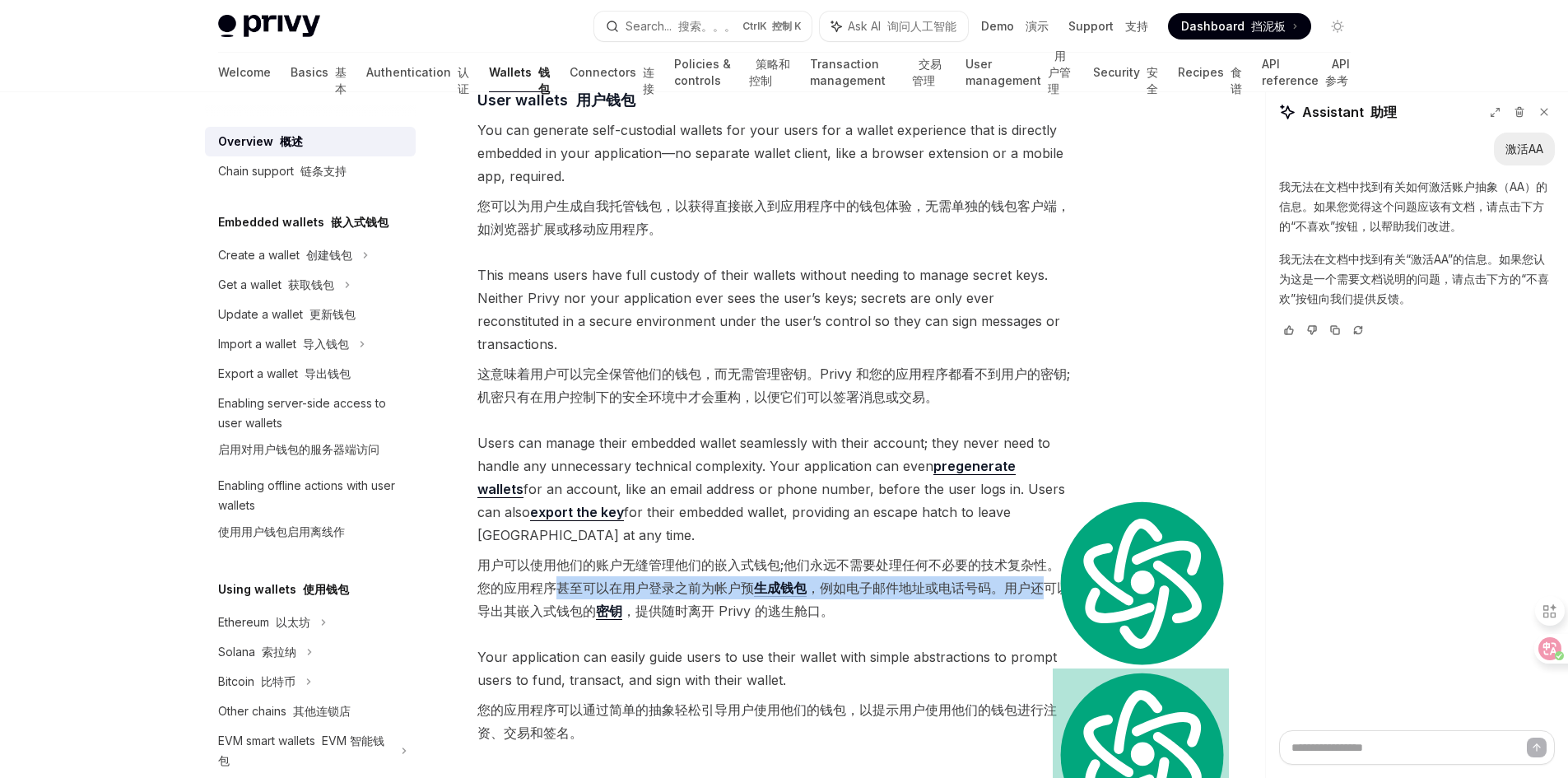
drag, startPoint x: 552, startPoint y: 519, endPoint x: 1040, endPoint y: 526, distance: 488.1
click at [1040, 556] on font "用户可以使用他们的账户无缝管理他们的嵌入式钱包;他们永远不需要处理任何不必要的技术复杂性。您的应用程序甚至可以在用户登录之前为帐户预 生成钱包 ，例如电子邮件…" at bounding box center [774, 588] width 593 height 63
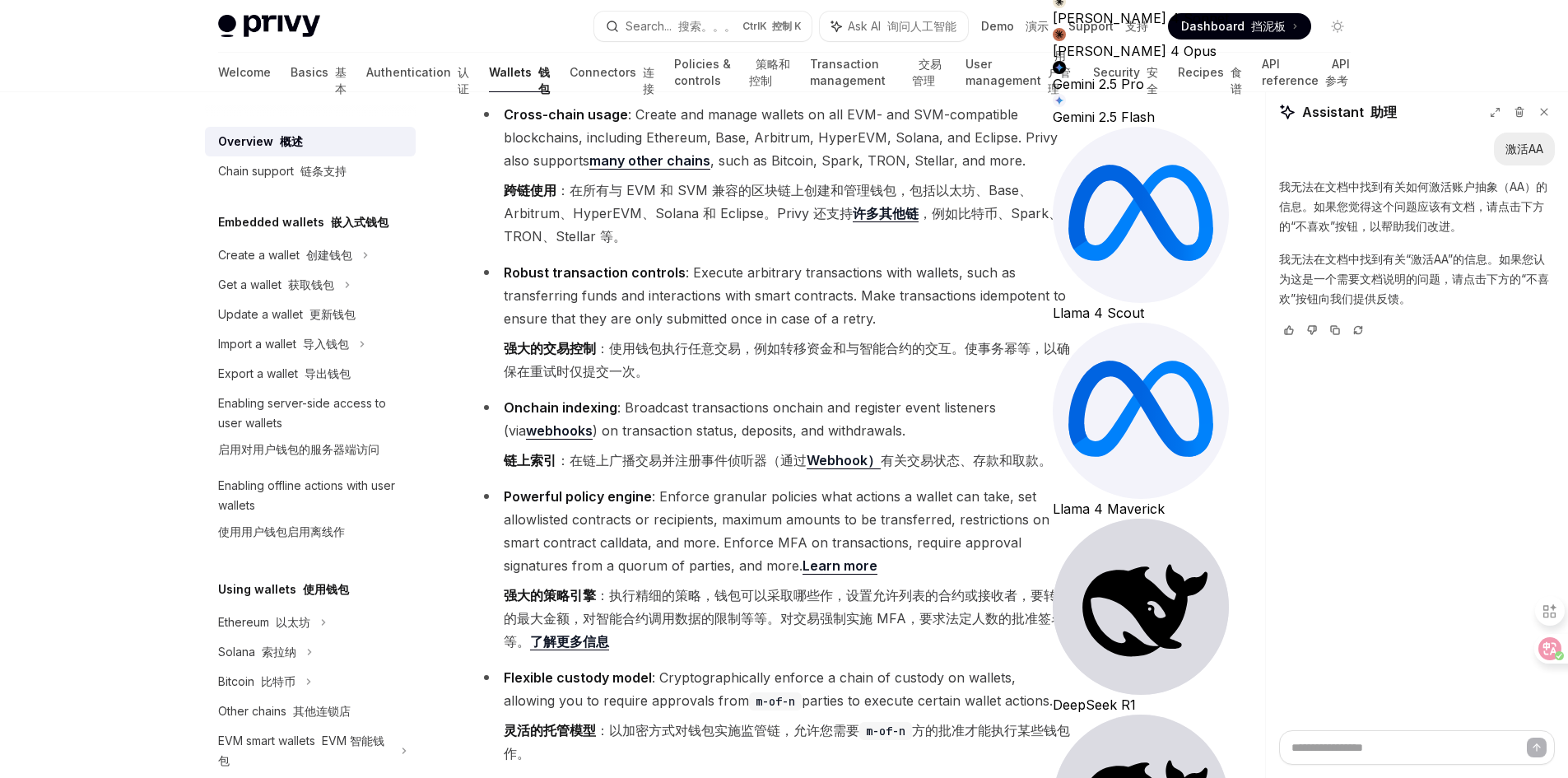
scroll to position [2881, 0]
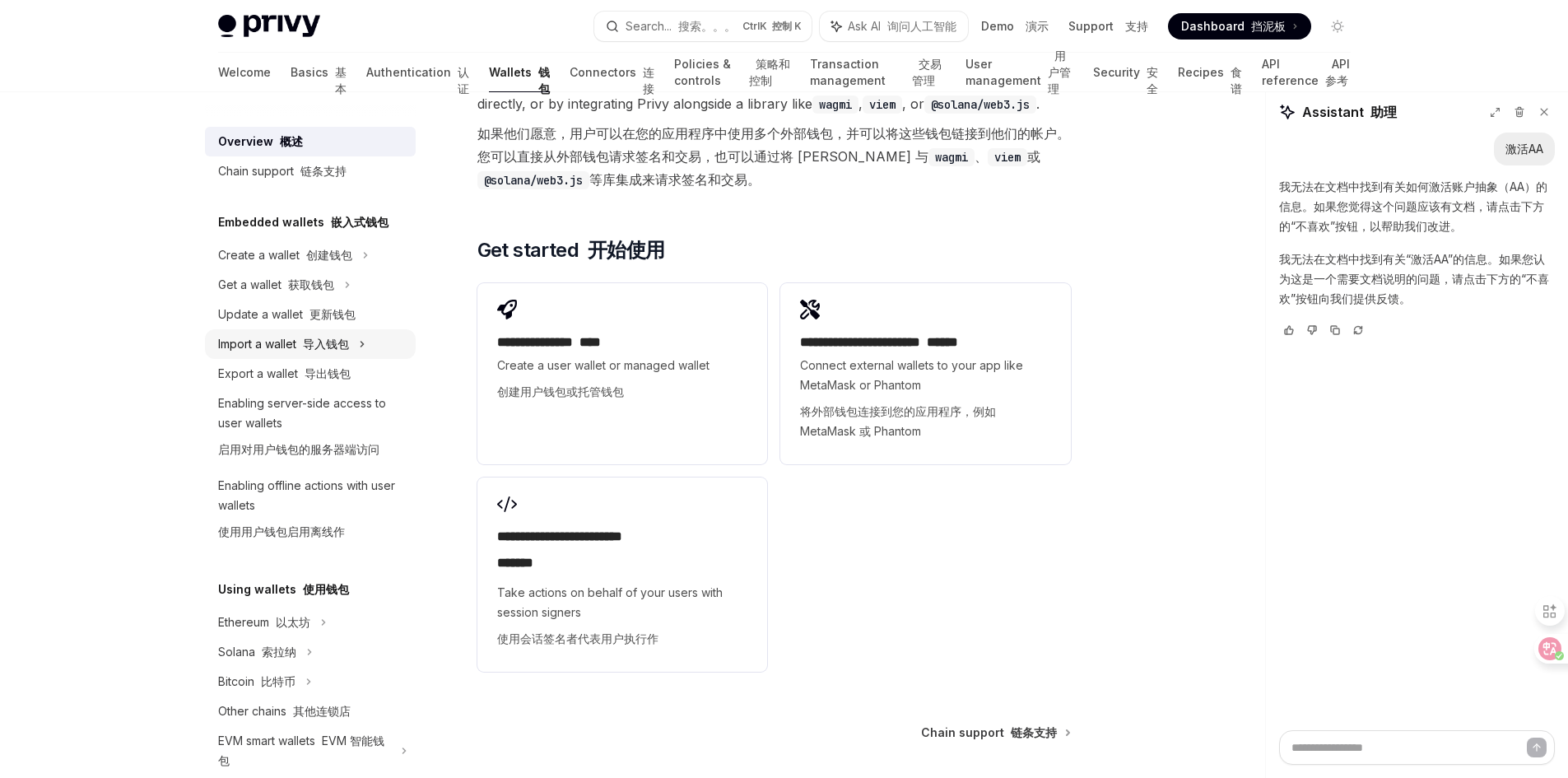
scroll to position [4018, 0]
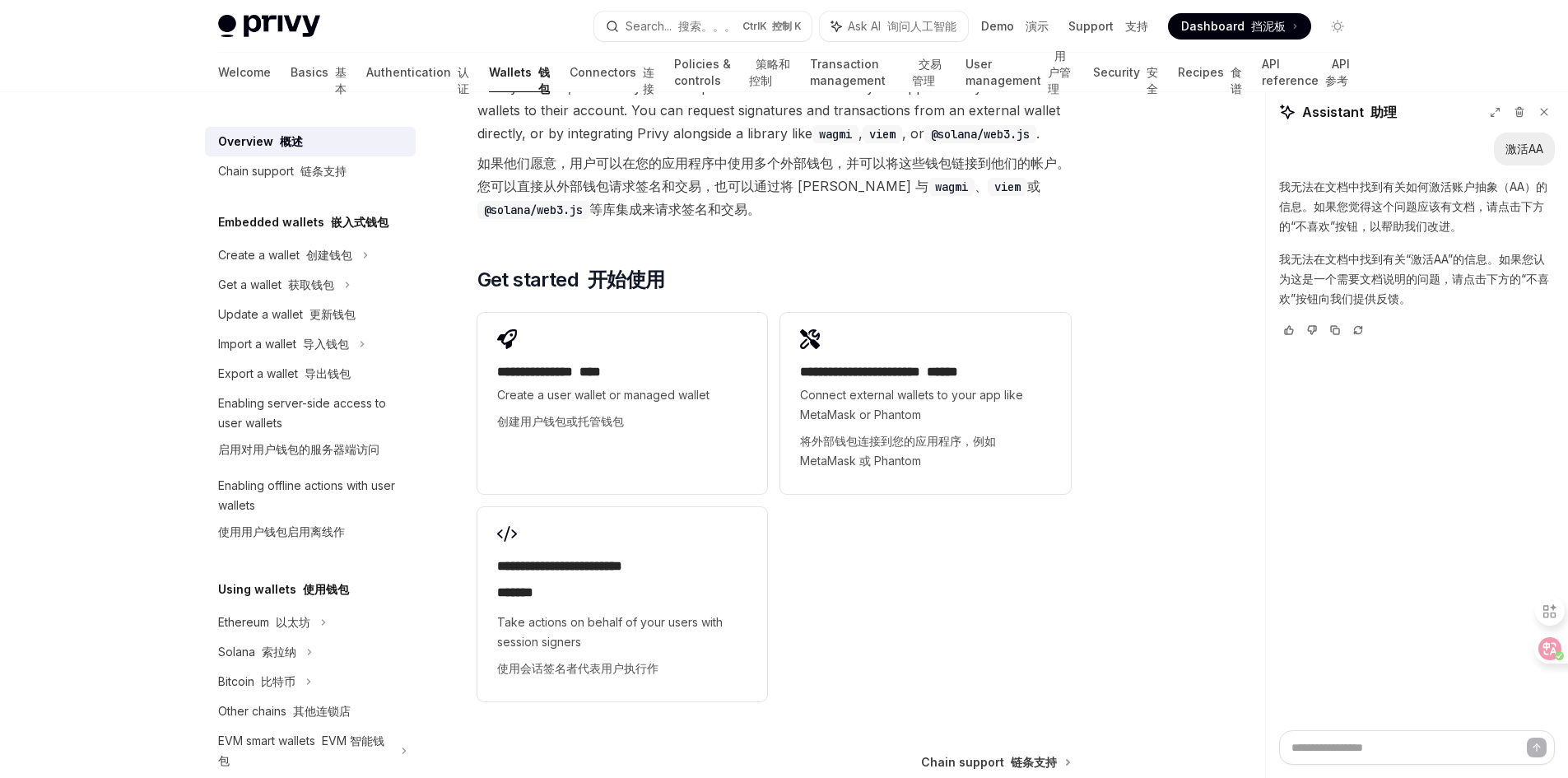
click at [1341, 633] on div "激活AA Searched 如何激活账户抽象(AA) 我无法在文档中找到有关如何激活账户抽象（AA）的信息。如果您觉得这个问题应该有文档，请点击下方的“不喜欢…" at bounding box center [1416, 431] width 302 height 598
